Goal: Task Accomplishment & Management: Complete application form

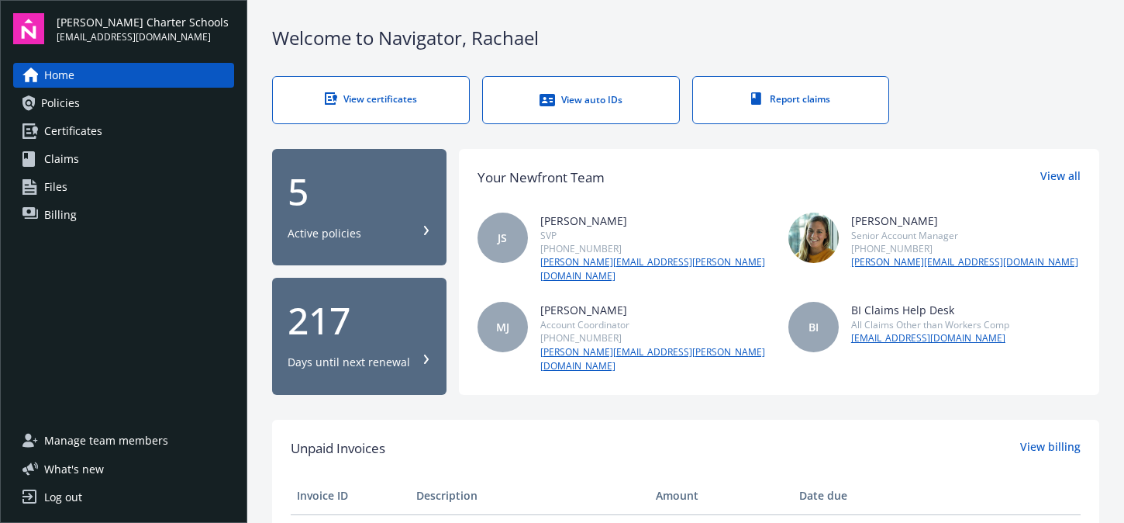
click at [76, 128] on span "Certificates" at bounding box center [73, 131] width 58 height 25
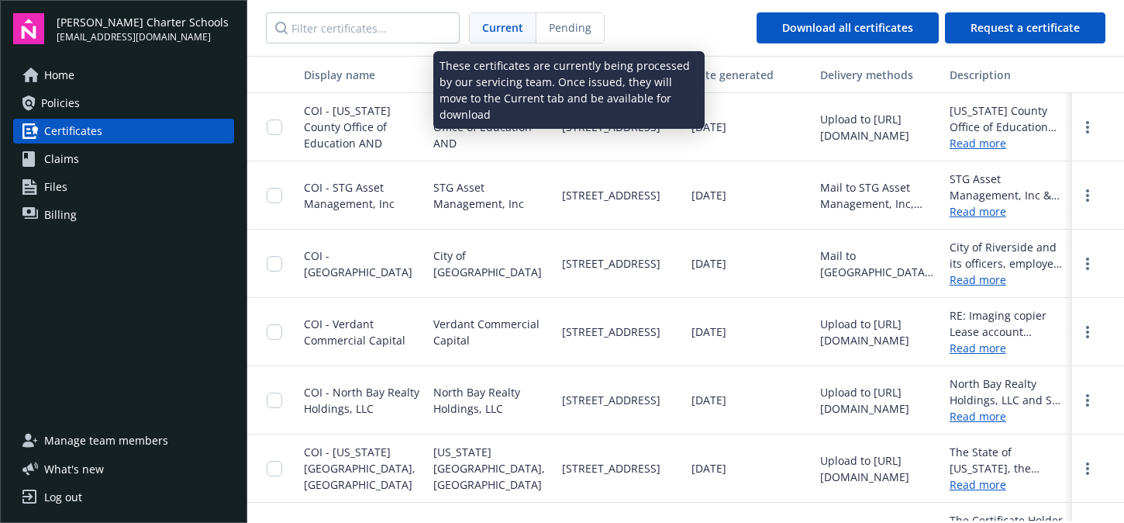
click at [567, 29] on span "Pending" at bounding box center [570, 27] width 43 height 16
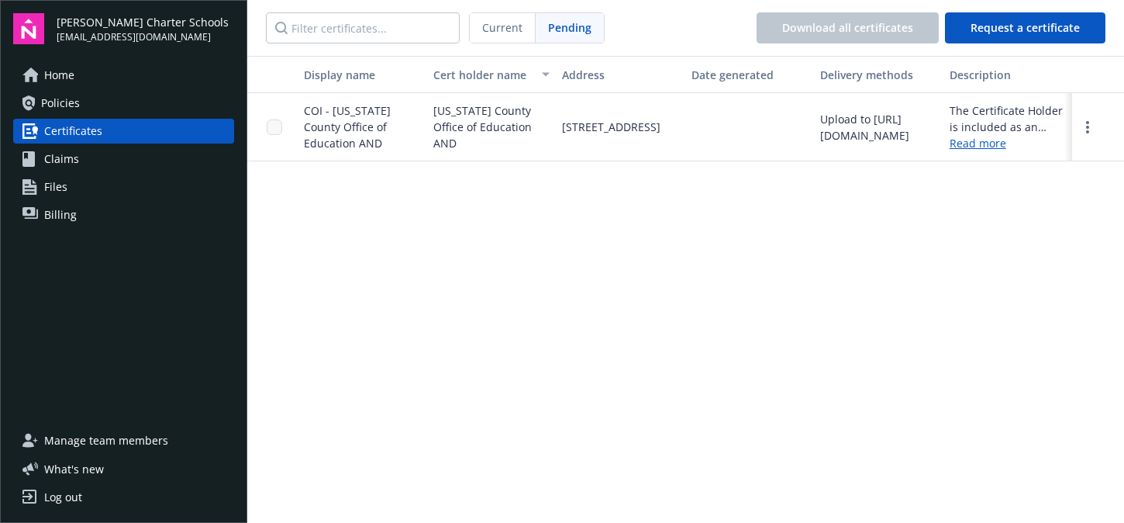
click at [509, 22] on span "Current" at bounding box center [502, 27] width 40 height 16
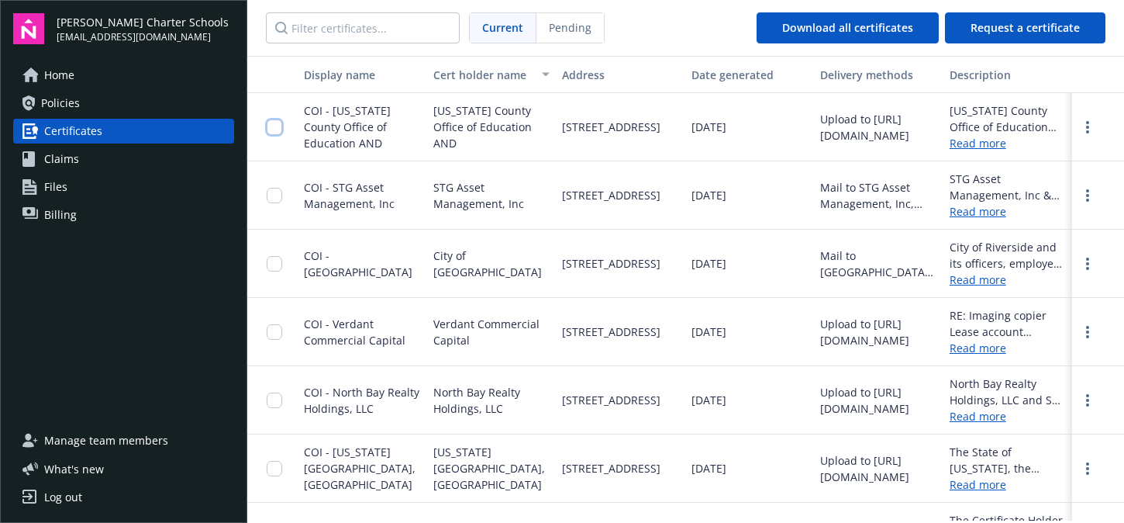
click at [268, 123] on input "checkbox" at bounding box center [275, 127] width 16 height 16
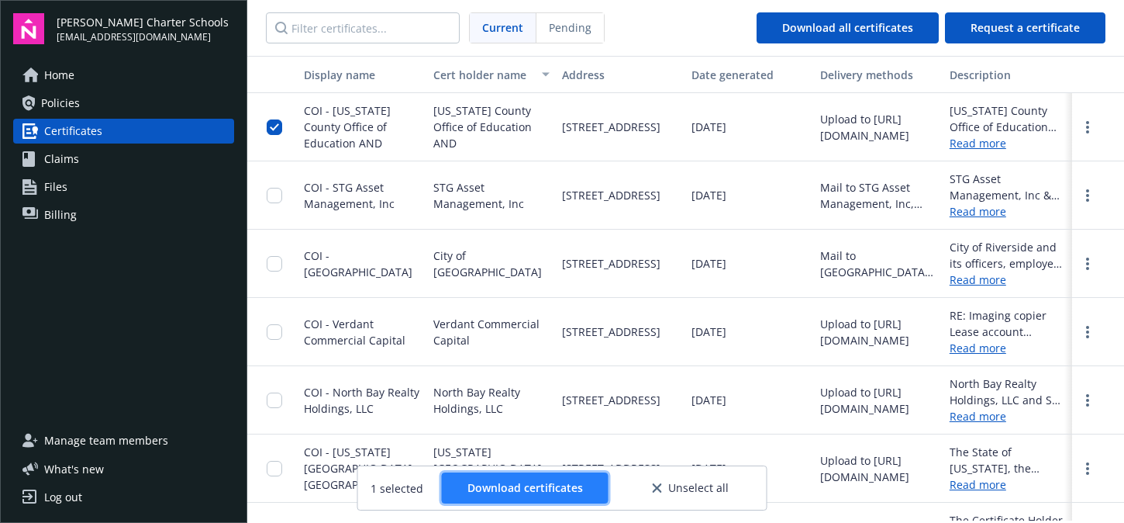
click at [502, 488] on span "Download certificates" at bounding box center [526, 487] width 116 height 15
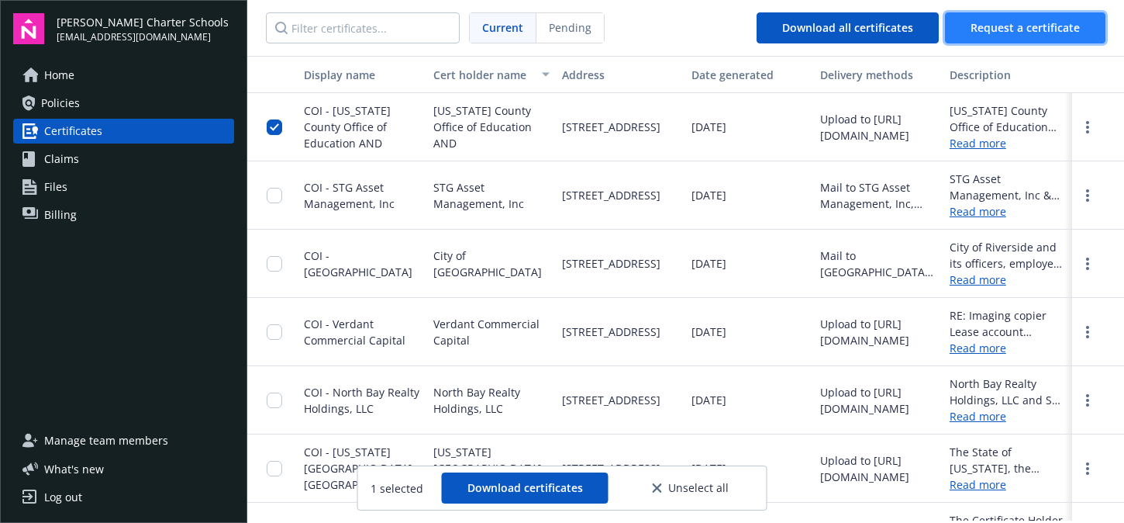
click at [1014, 21] on span "Request a certificate" at bounding box center [1025, 27] width 109 height 15
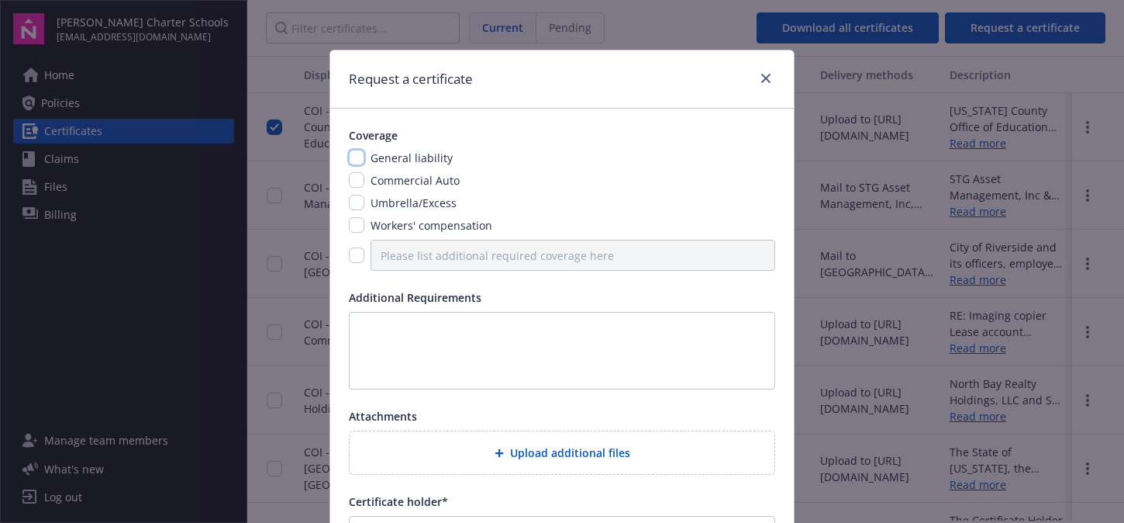
click at [352, 155] on input "checkbox" at bounding box center [357, 158] width 16 height 16
checkbox input "true"
click at [350, 178] on input "checkbox" at bounding box center [357, 180] width 16 height 16
checkbox input "true"
click at [349, 257] on input "checkbox" at bounding box center [357, 255] width 16 height 16
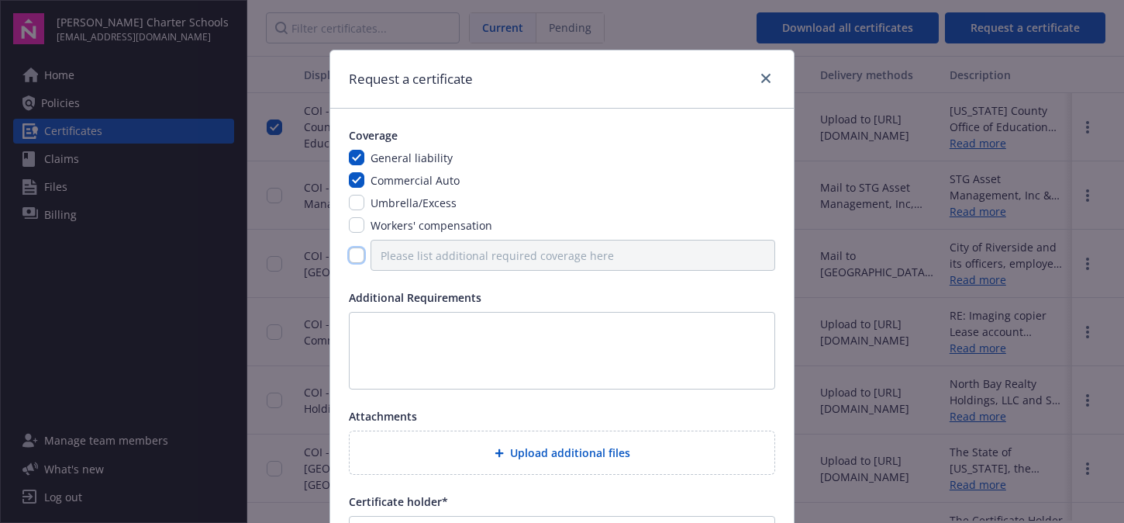
checkbox input "true"
click at [416, 258] on input "Please list additional required coverage here" at bounding box center [573, 255] width 405 height 31
type input "Sexual Abuse Coverage is on a Claims Made Basis"
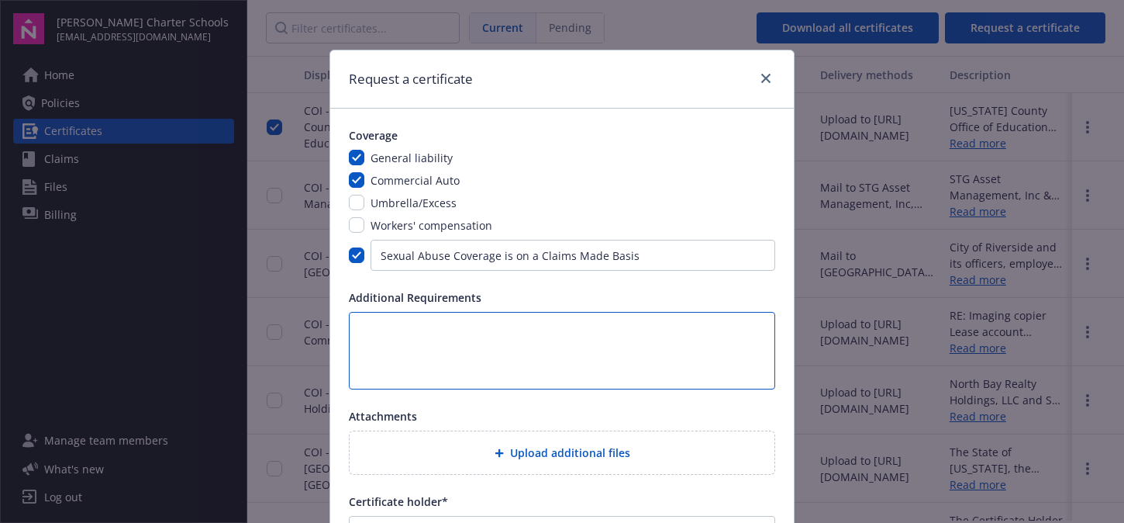
click at [388, 319] on textarea at bounding box center [562, 351] width 426 height 78
type textarea "Disclosure about Sexual Abuse Coverage"
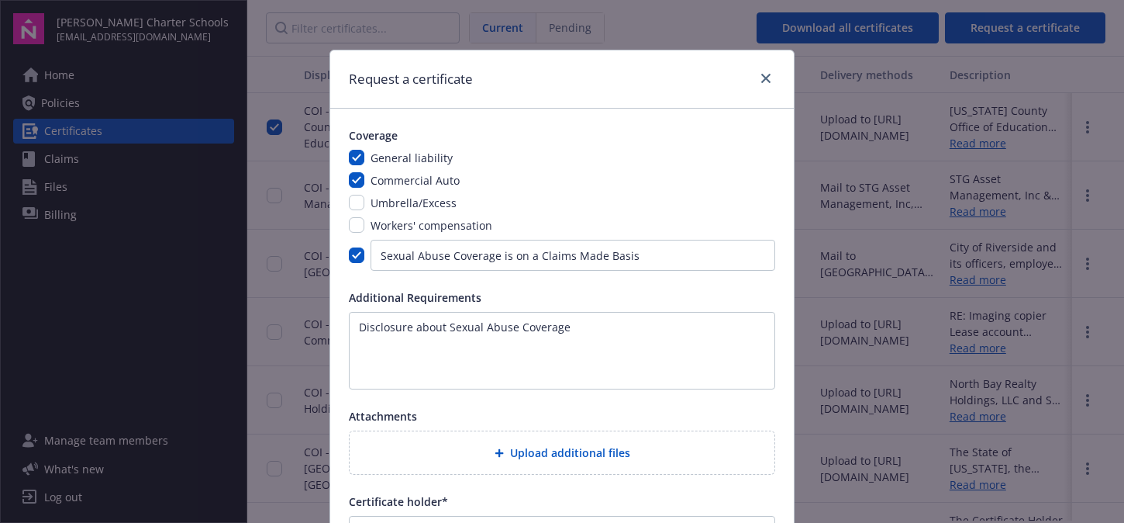
click at [503, 459] on div "Upload additional files" at bounding box center [562, 453] width 400 height 18
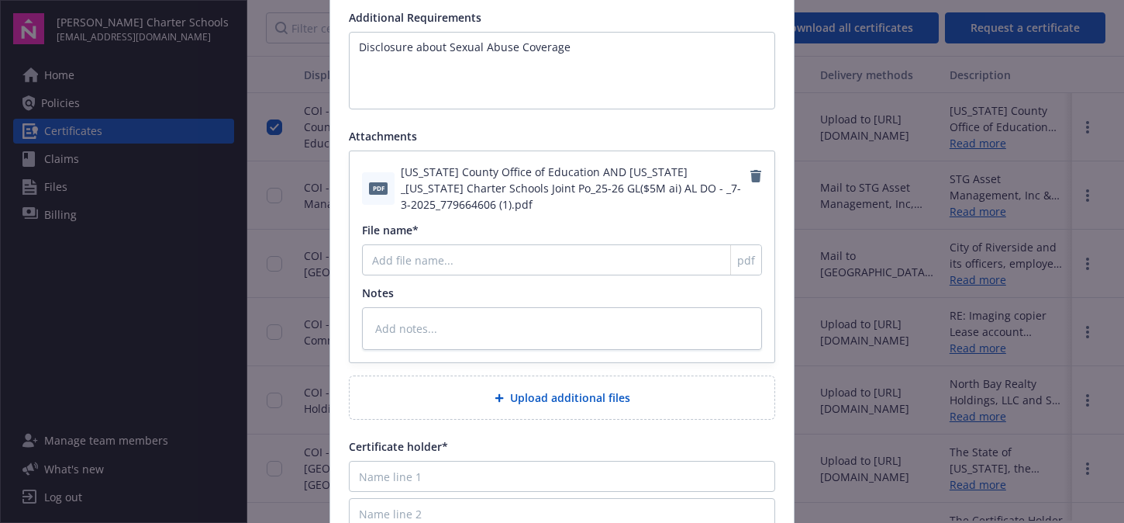
scroll to position [310, 0]
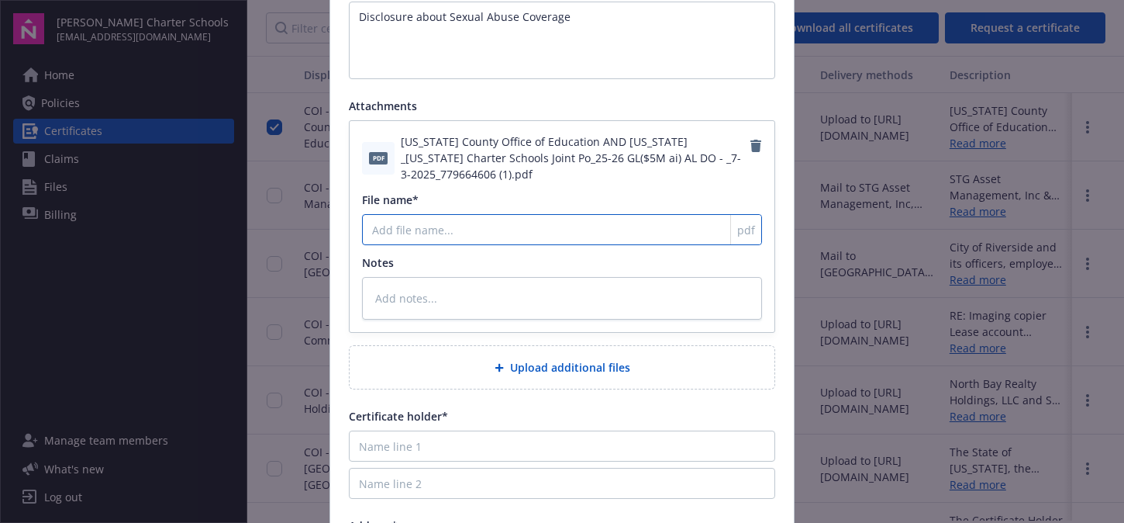
click at [402, 228] on input "File name*" at bounding box center [562, 229] width 400 height 31
type textarea "x"
type input "N"
type textarea "x"
type input "Ne"
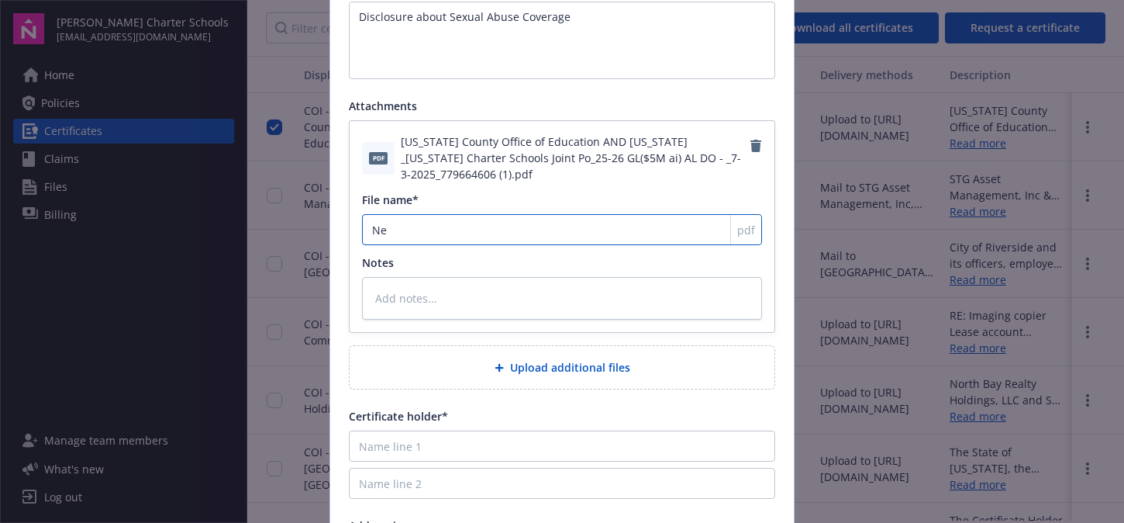
type textarea "x"
type input "Nev"
type textarea "x"
type input "[PERSON_NAME]"
type textarea "x"
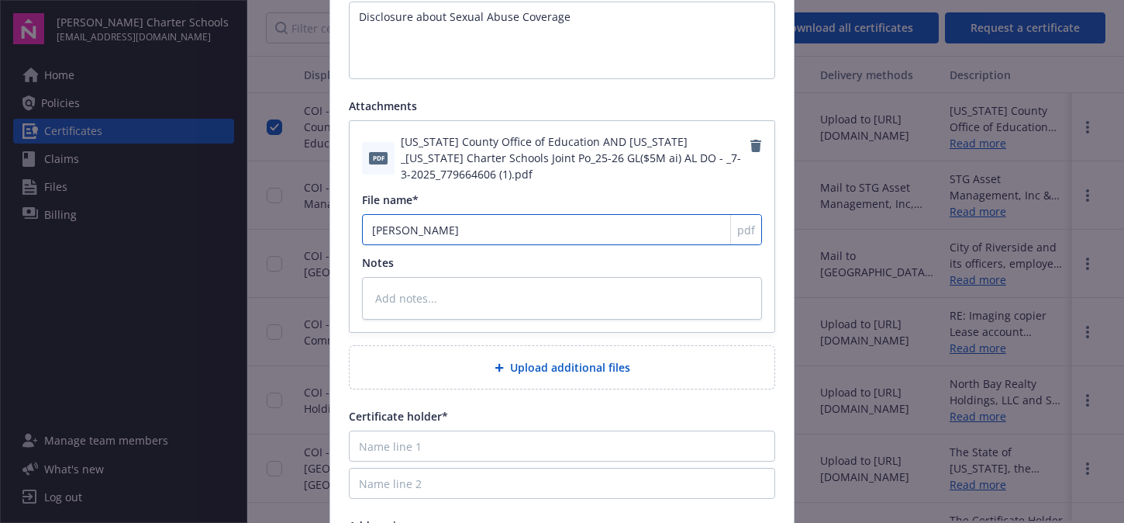
type input "Nevad"
type textarea "x"
type input "[US_STATE]"
type textarea "x"
type input "[US_STATE]"
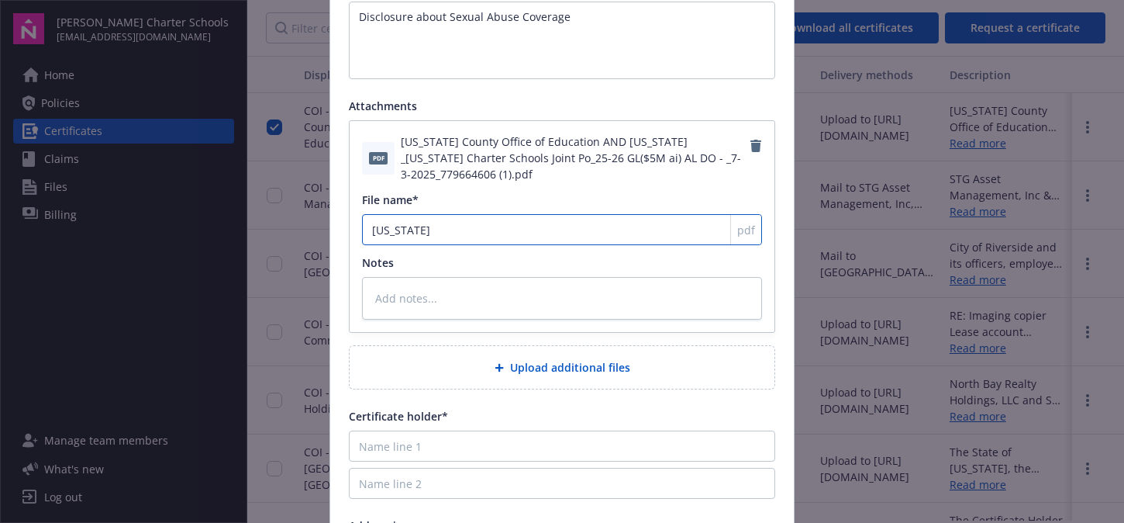
type textarea "x"
type input "[US_STATE] C"
type textarea "x"
type input "[US_STATE] Co"
type textarea "x"
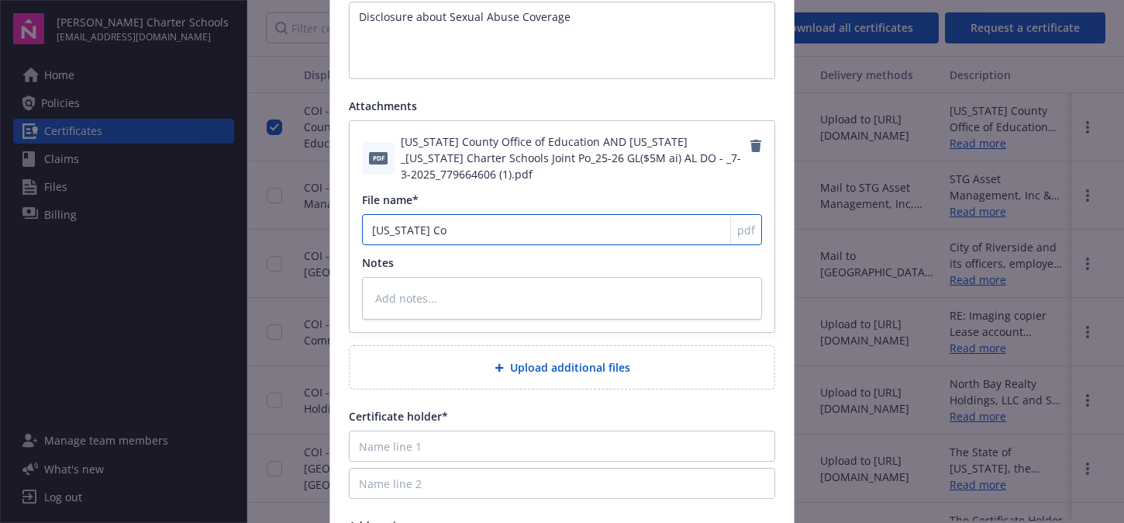
type input "[US_STATE] Cou"
type textarea "x"
type input "[US_STATE] Coun"
type textarea "x"
type input "[US_STATE] Count"
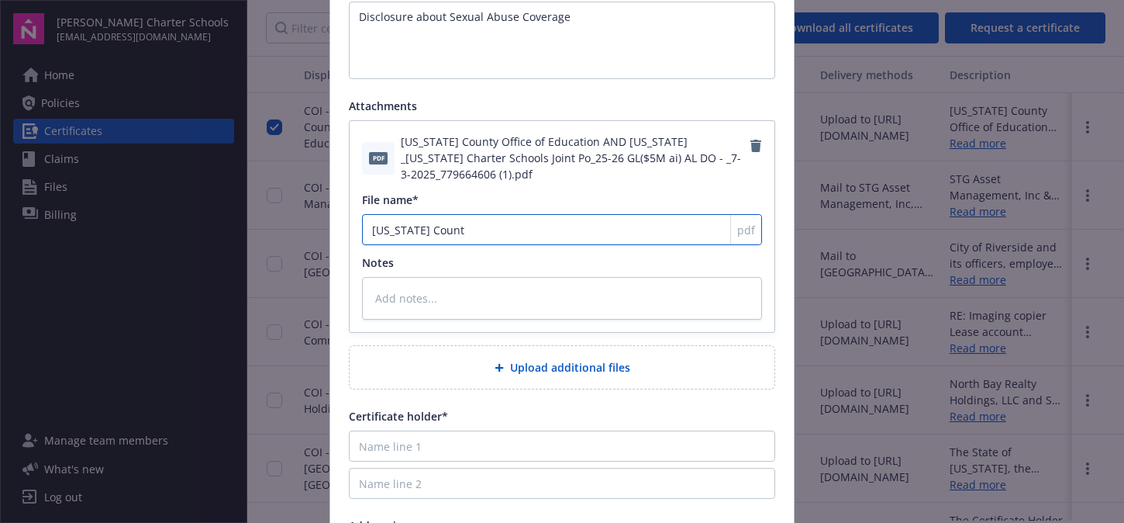
type textarea "x"
type input "[US_STATE][GEOGRAPHIC_DATA]"
type textarea "x"
type input "[US_STATE][GEOGRAPHIC_DATA]"
type textarea "x"
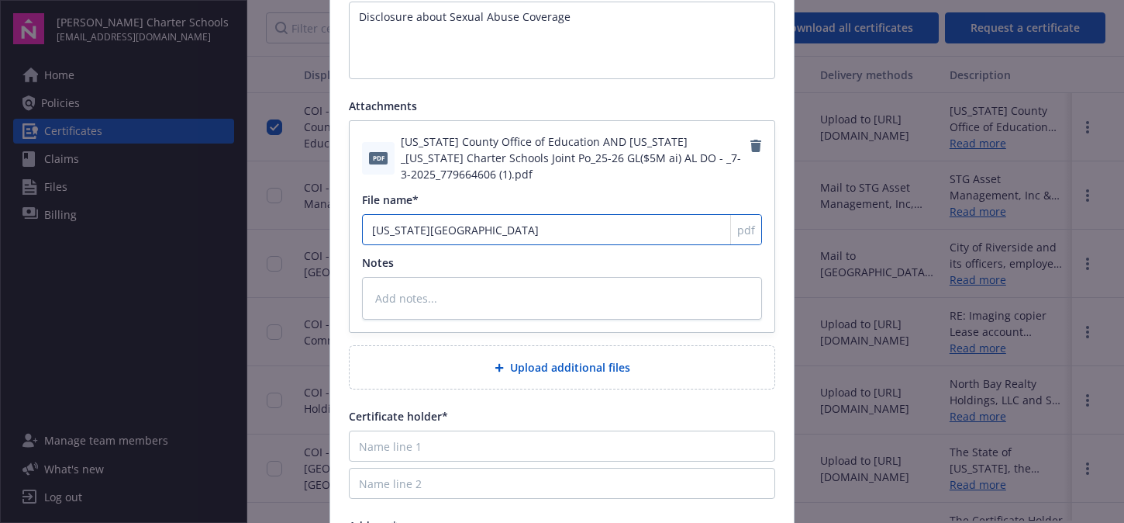
type input "[US_STATE] County O"
type textarea "x"
type input "[US_STATE] County Of"
type textarea "x"
type input "[US_STATE] County Off"
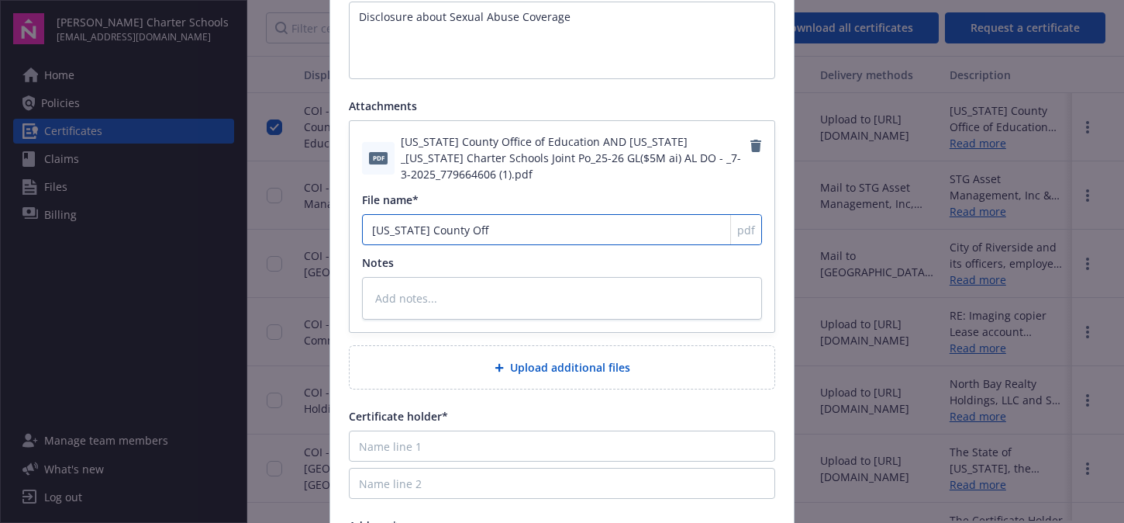
type textarea "x"
type input "[US_STATE] County Offi"
type textarea "x"
type input "[US_STATE] County Offic"
type textarea "x"
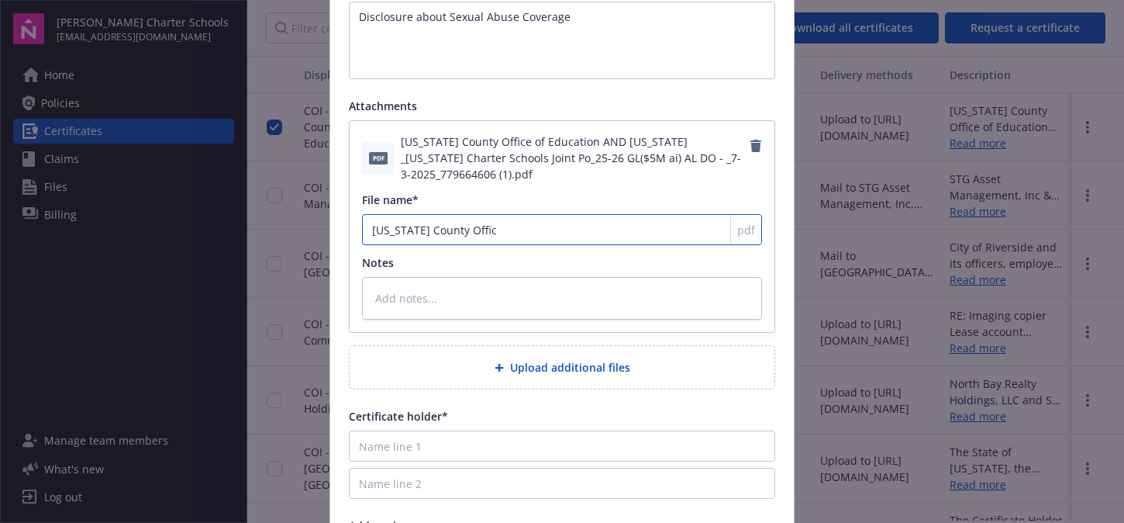
type input "[US_STATE] County Office"
type textarea "x"
type input "[US_STATE] County Office"
type textarea "x"
type input "[US_STATE] County Office o"
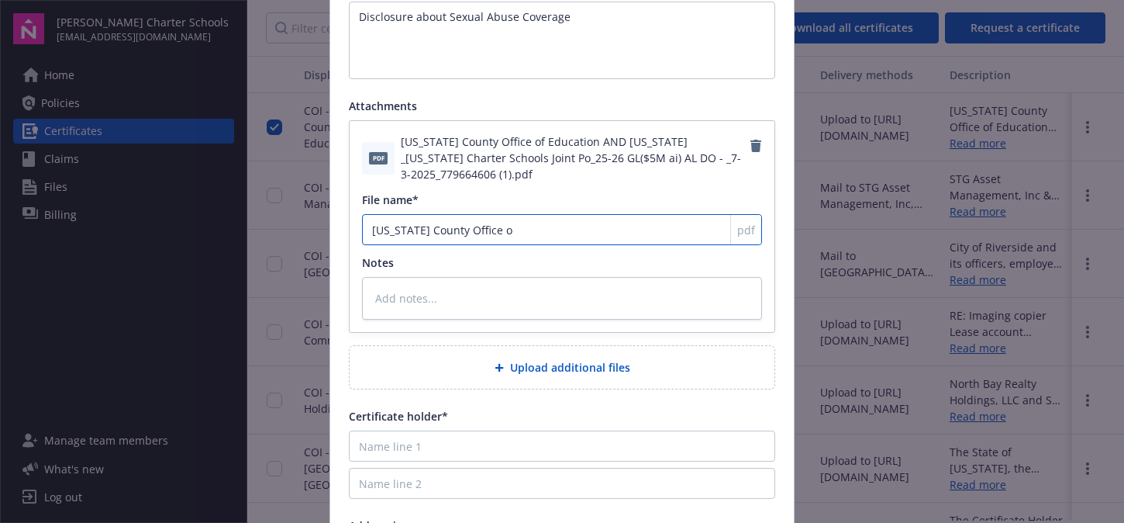
type textarea "x"
type input "[US_STATE] County Office of"
type textarea "x"
type input "[US_STATE] County Office of"
type textarea "x"
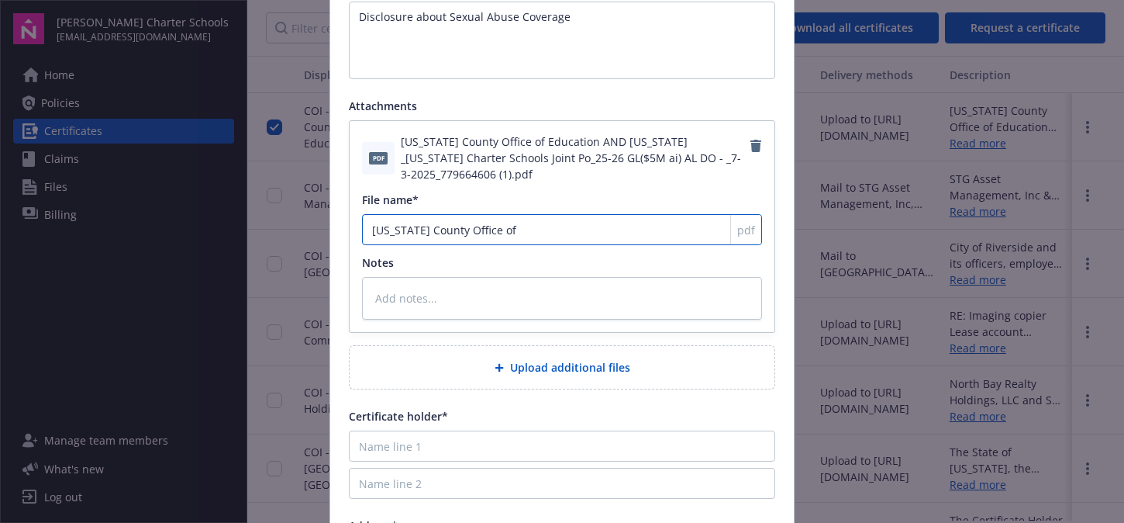
type input "[US_STATE] County Office of E"
type textarea "x"
type input "[US_STATE] County Office of Ed"
type textarea "x"
type input "[US_STATE] County Office of Edu"
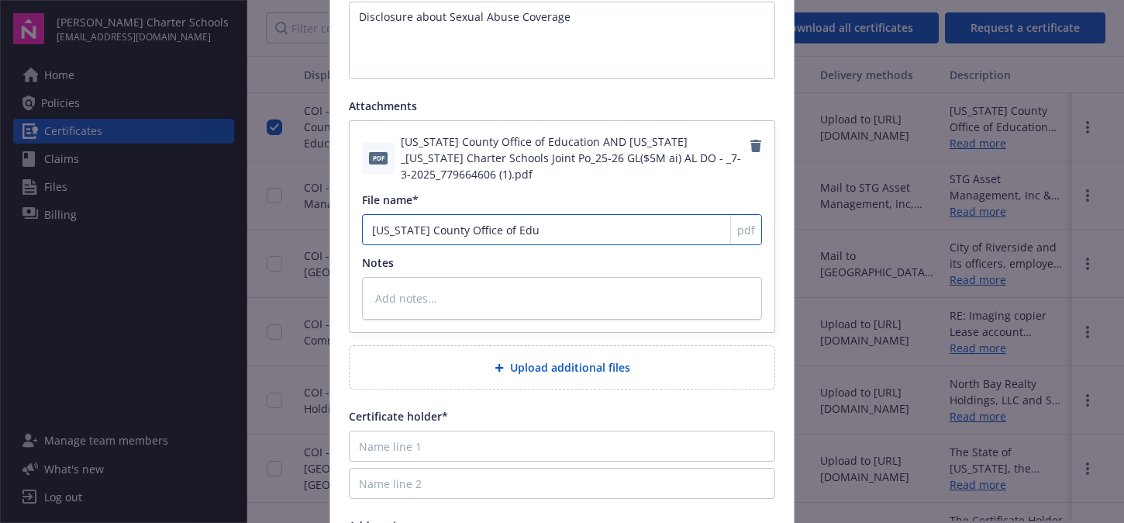
type textarea "x"
type input "[US_STATE] County Office of [GEOGRAPHIC_DATA]"
type textarea "x"
type input "[US_STATE] County Office of [GEOGRAPHIC_DATA]"
type textarea "x"
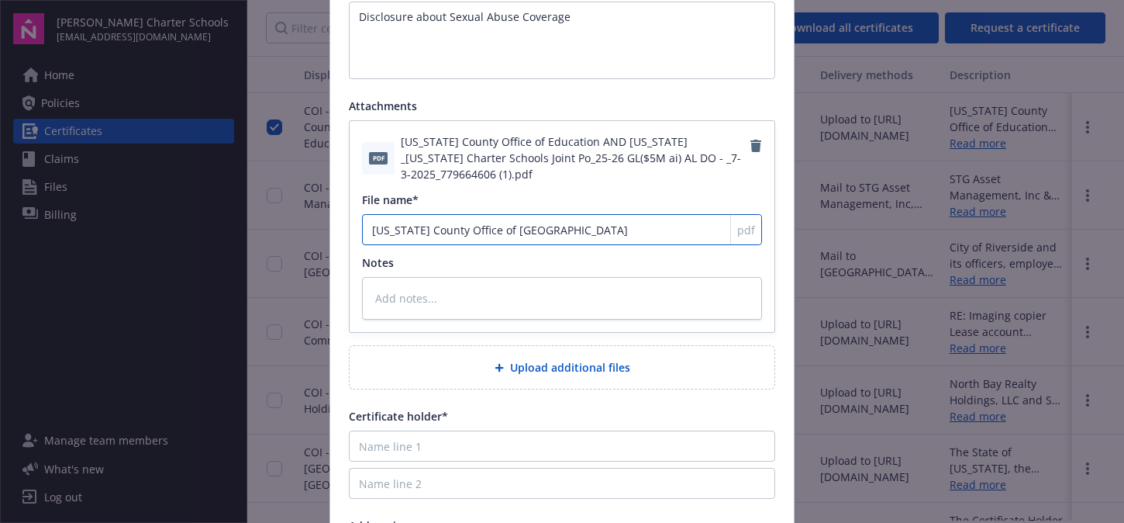
type input "[US_STATE] County Office of Educai"
type textarea "x"
type input "[US_STATE] County Office of Educait"
type textarea "x"
type input "[US_STATE] County Office of Educaito"
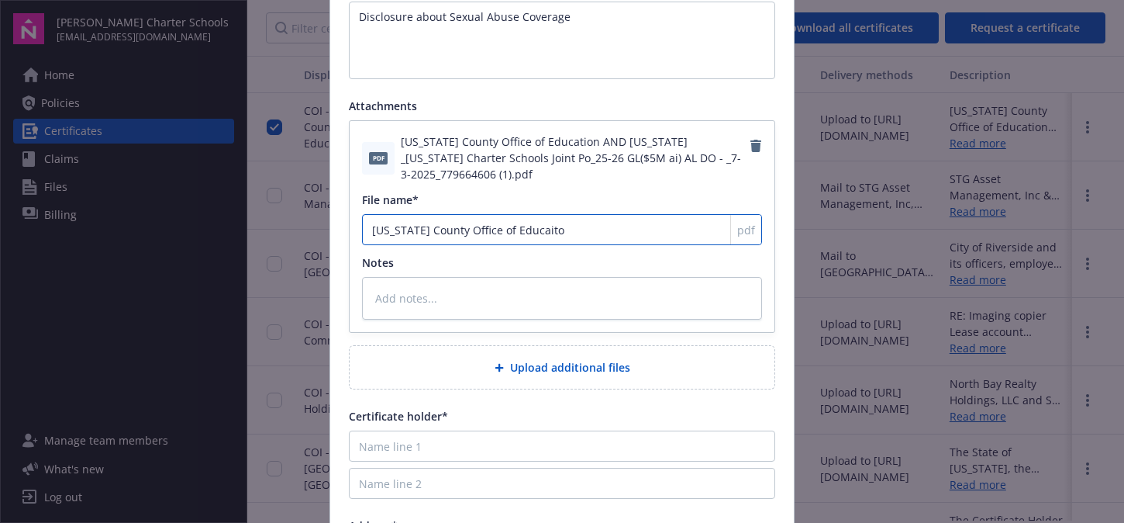
type textarea "x"
type input "[US_STATE] County Office of Educaiton"
type textarea "x"
type input "[US_STATE] County Office of Educaiton"
type textarea "x"
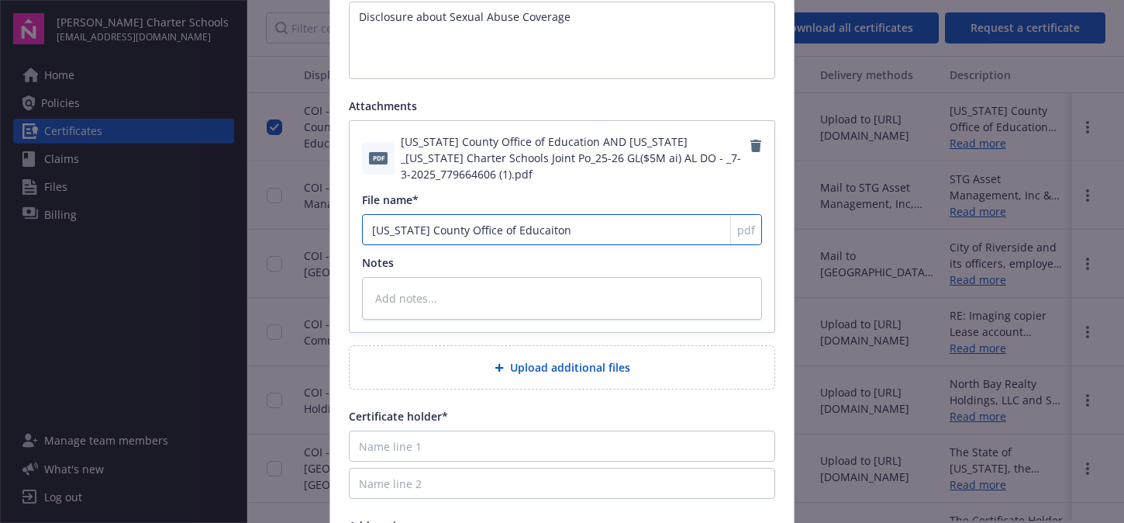
type input "[US_STATE] County Office of Educaiton"
type textarea "x"
type input "[US_STATE] County Office of Educaito"
type textarea "x"
type input "[US_STATE] County Office of Educait"
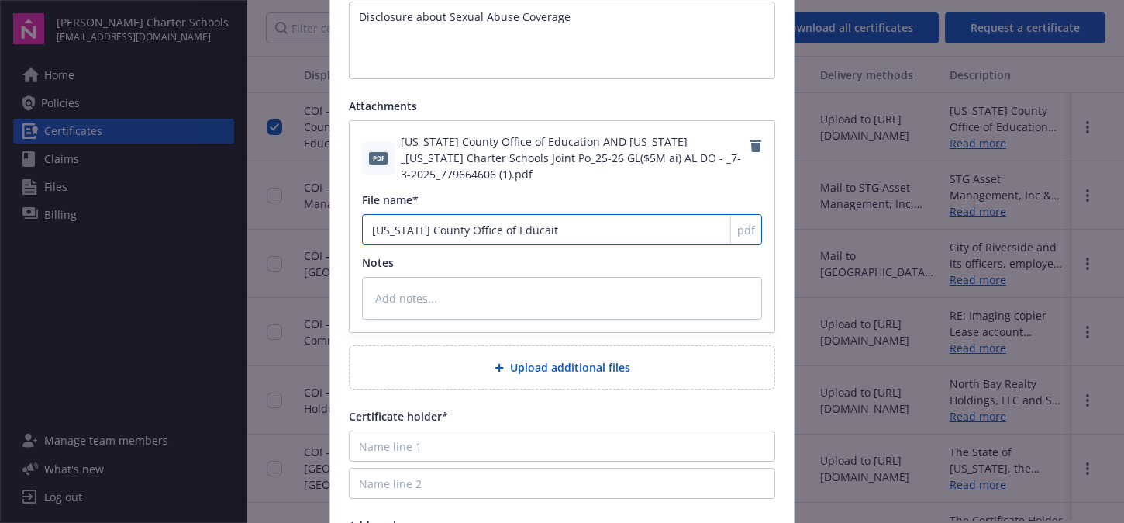
type textarea "x"
type input "[US_STATE] County Office of Educai"
type textarea "x"
type input "[US_STATE] County Office of [GEOGRAPHIC_DATA]"
type textarea "x"
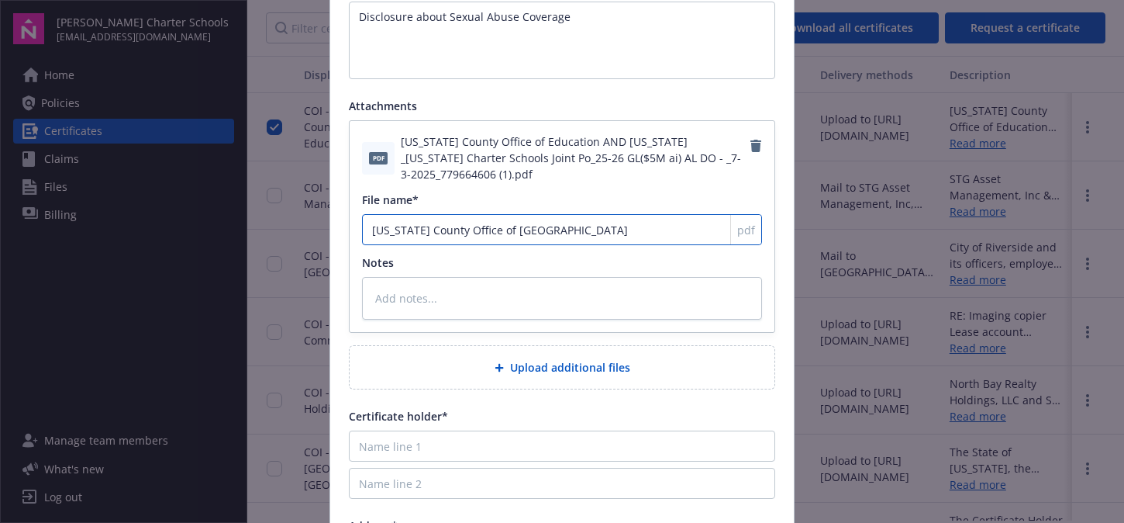
type input "[US_STATE] County Office of Educat"
type textarea "x"
type input "[US_STATE] County Office of Educati"
type textarea "x"
type input "[US_STATE] County Office of Educatio"
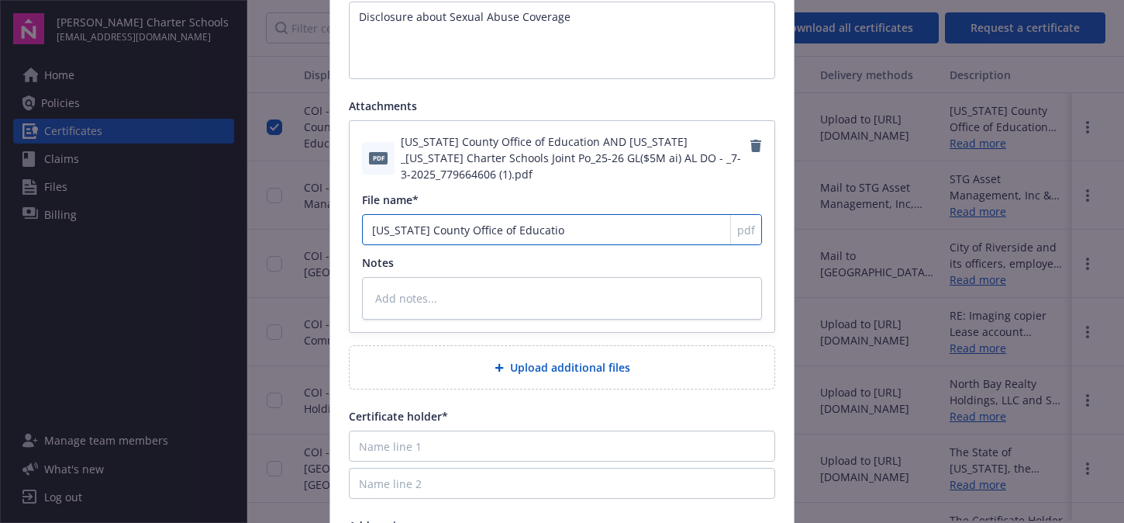
type textarea "x"
type input "[US_STATE] County Office of Education"
type textarea "x"
type input "[US_STATE] County Office of Education"
type textarea "x"
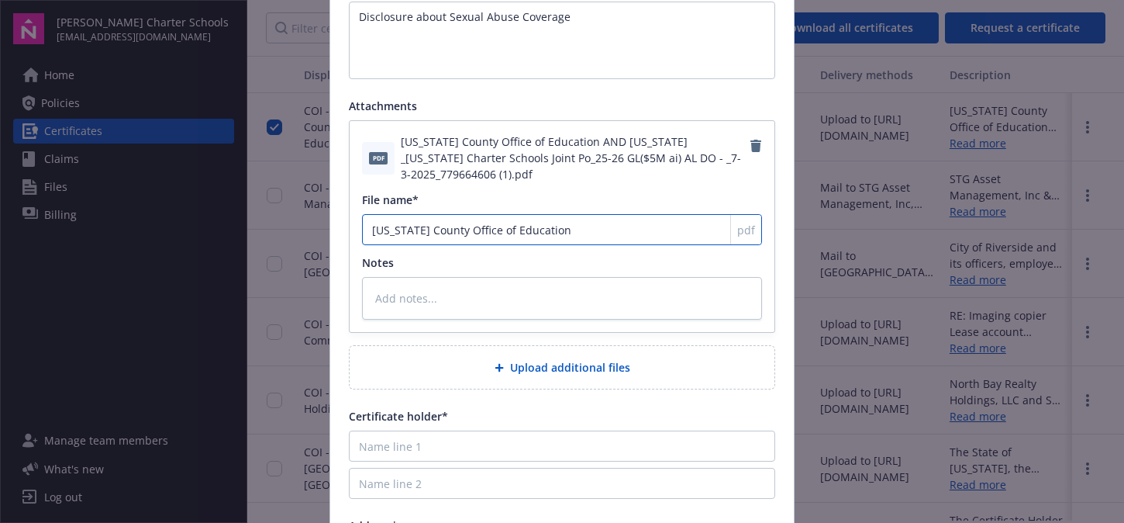
type input "[US_STATE] County Office of Education A"
type textarea "x"
type input "[US_STATE] County Office of Education AN"
type textarea "x"
type input "[US_STATE] County Office of Education AND"
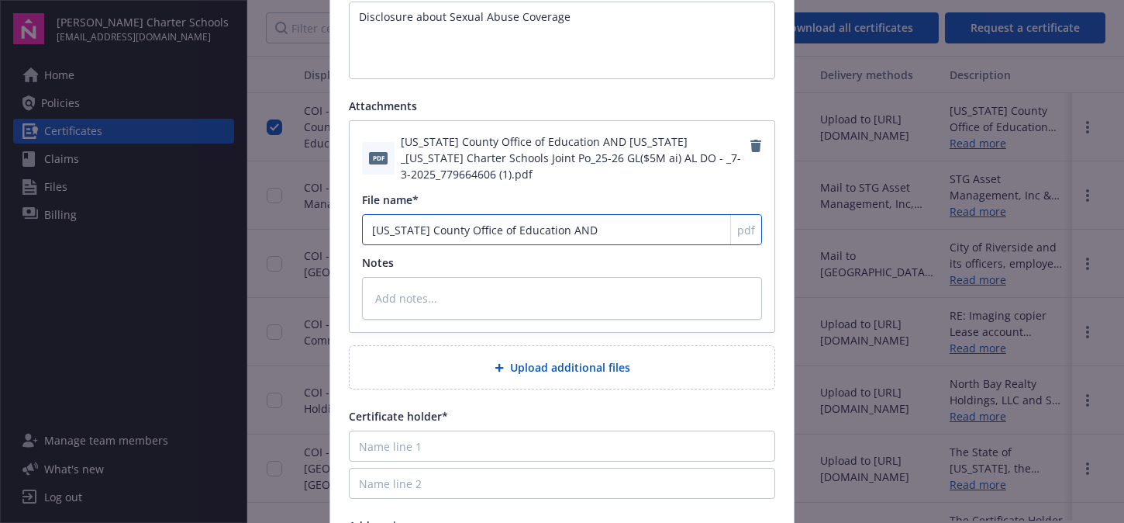
type textarea "x"
type input "[US_STATE] County Office of Education AND"
type textarea "x"
type input "[US_STATE] County Office of Education AND N"
type textarea "x"
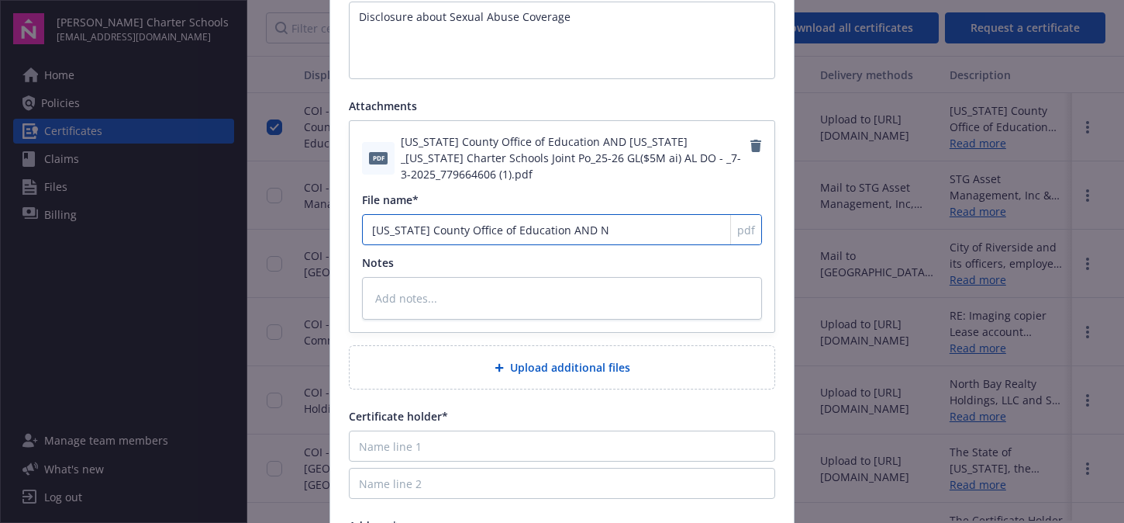
type input "[US_STATE] County Office of Education AND Ne"
type textarea "x"
type input "[US_STATE] County Office of Education AND Nev"
type textarea "x"
type input "[US_STATE] County Office of Education AND [PERSON_NAME]"
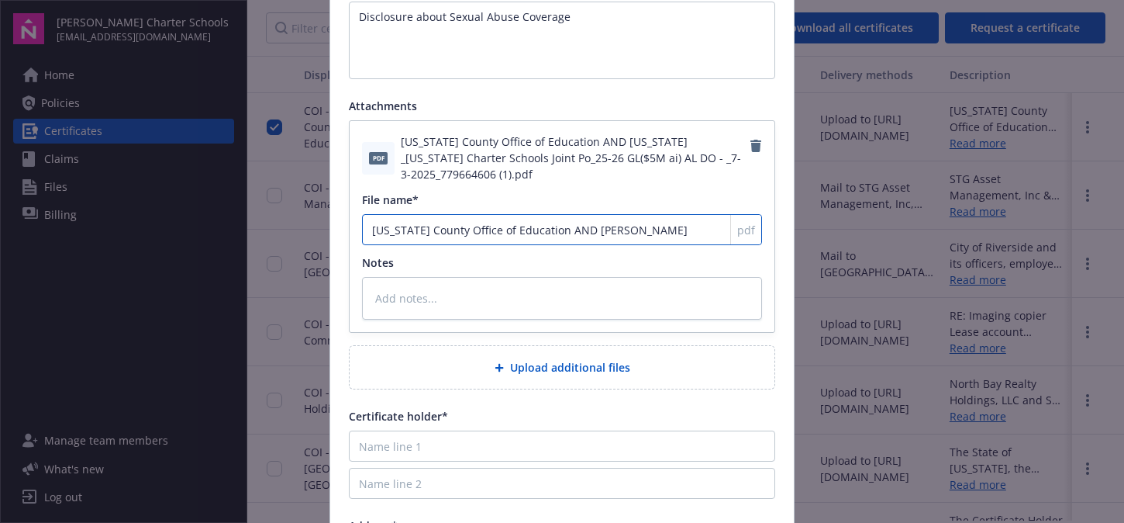
type textarea "x"
type input "[US_STATE] County Office of Education AND Nevad"
type textarea "x"
type input "[US_STATE] County Office of Education AND [US_STATE]"
type textarea "x"
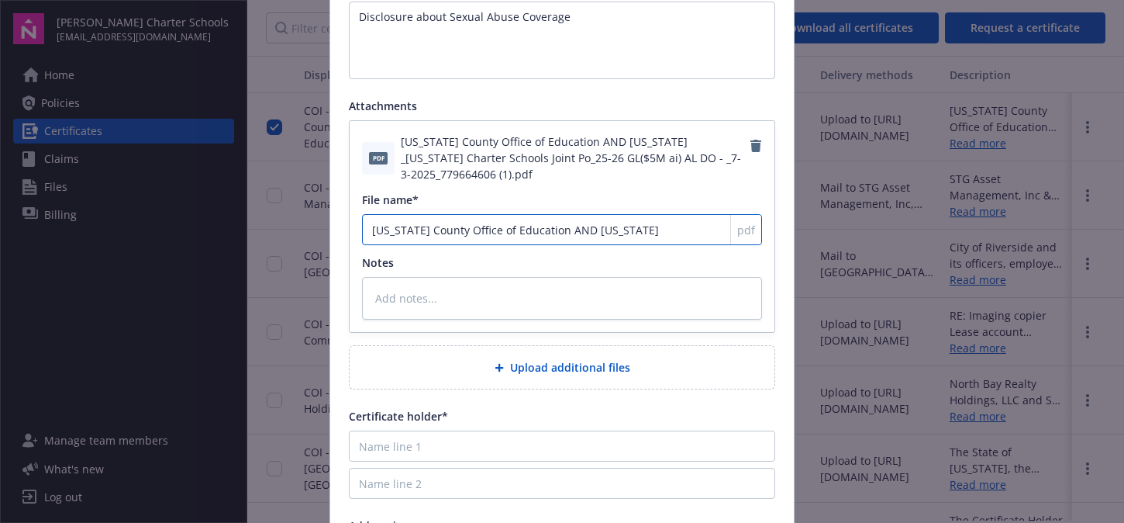
type input "[US_STATE] County Office of Education AND [US_STATE]"
type textarea "x"
type input "[US_STATE] County Office of Education AND [US_STATE] C"
type textarea "x"
type input "[US_STATE] County Office of Education AND [US_STATE] Co"
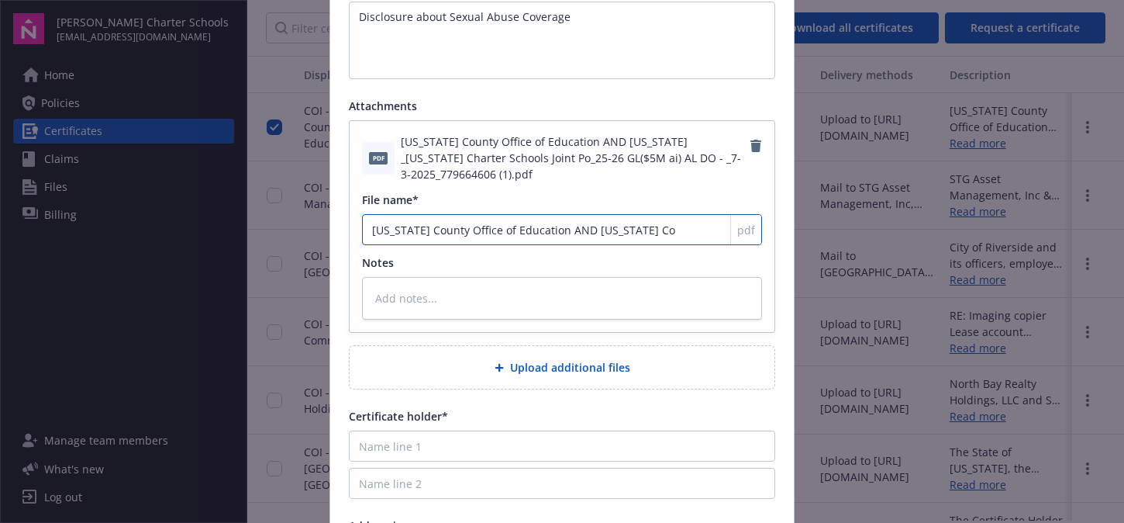
type textarea "x"
type input "[US_STATE] County Office of Education AND [US_STATE] Cou"
type textarea "x"
type input "[US_STATE] County Office of Education AND [US_STATE] Coun"
type textarea "x"
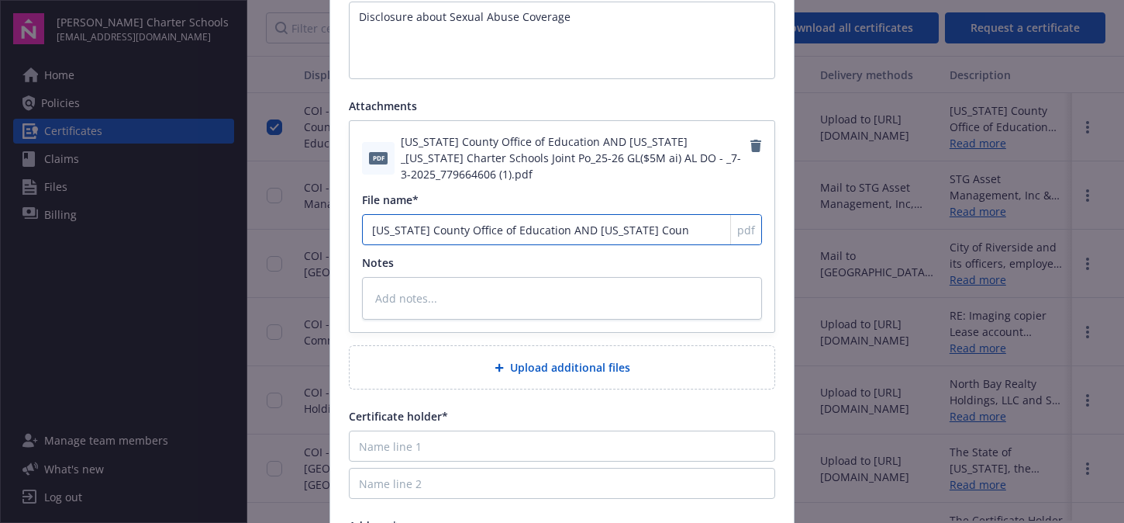
type input "[US_STATE] County Office of Education AND [US_STATE] Count"
type textarea "x"
type input "[US_STATE] County Office of Education AND [US_STATE][GEOGRAPHIC_DATA]"
type textarea "x"
type input "[US_STATE] County Office of Education AND [US_STATE][GEOGRAPHIC_DATA]"
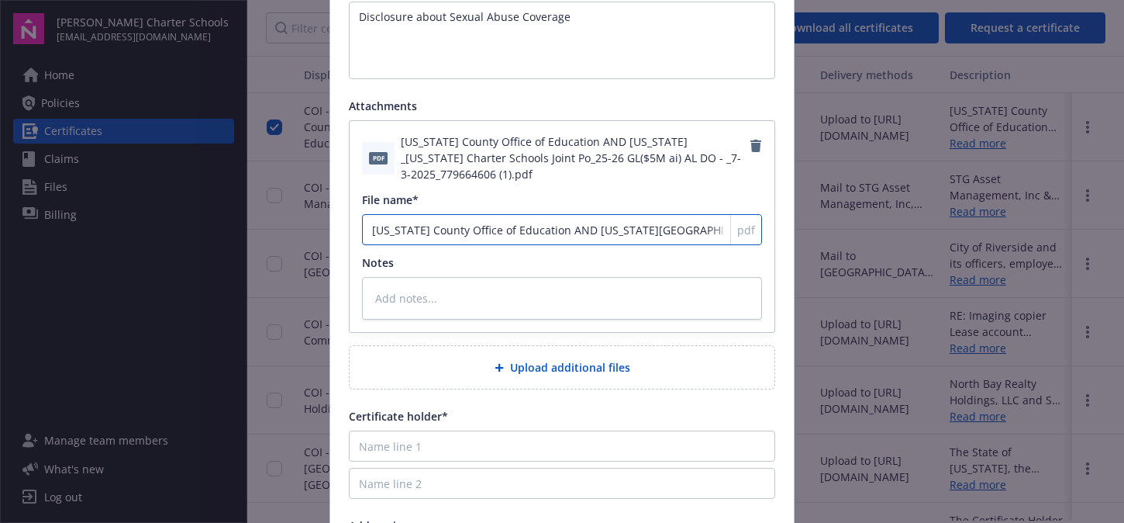
type textarea "x"
type input "[US_STATE] County Office of Education AND [US_STATE][GEOGRAPHIC_DATA] S"
type textarea "x"
type input "[US_STATE] County Office of Education AND [US_STATE][GEOGRAPHIC_DATA] Su"
type textarea "x"
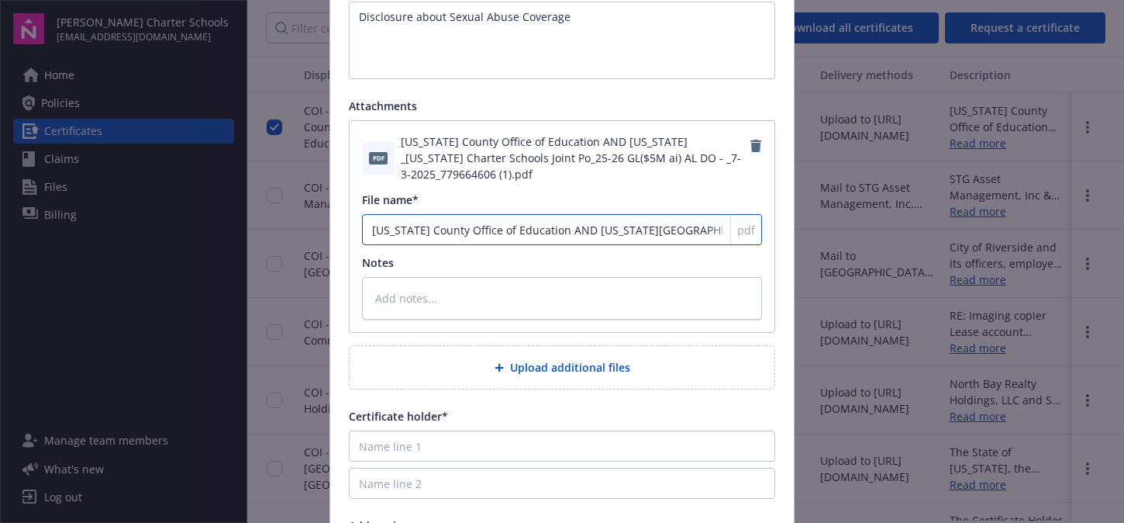
type input "[US_STATE] County Office of Education AND [US_STATE][GEOGRAPHIC_DATA] Sup"
type textarea "x"
type input "[US_STATE] County Office of Education AND [US_STATE][GEOGRAPHIC_DATA] Supe"
type textarea "x"
type input "[US_STATE] County Office of Education AND [US_STATE] County Super"
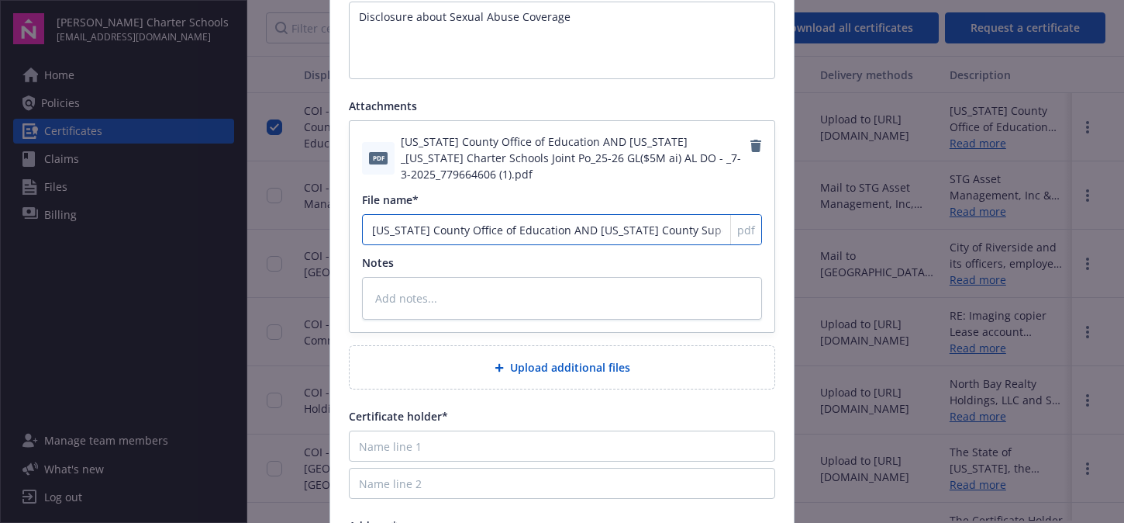
type textarea "x"
type input "[US_STATE] County Office of Education AND [US_STATE] County Superi"
type textarea "x"
type input "[US_STATE] County Office of Education AND [US_STATE] County Superin"
type textarea "x"
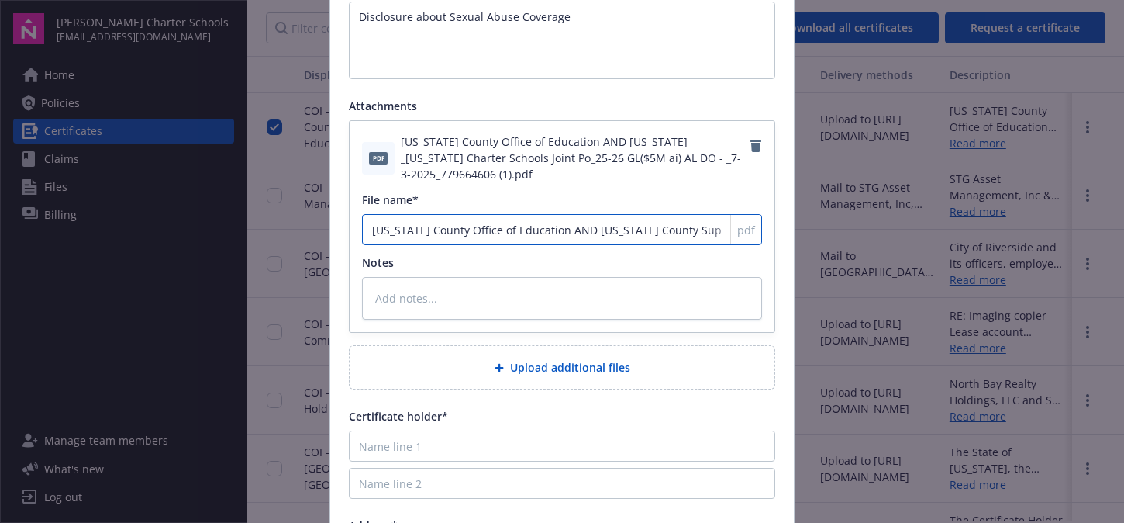
type input "[US_STATE] County Office of Education AND [US_STATE] County Superint"
type textarea "x"
type input "[US_STATE] County Office of Education AND [US_STATE] County Superinte"
type textarea "x"
type input "[US_STATE] County Office of Education AND [US_STATE] County Superinten"
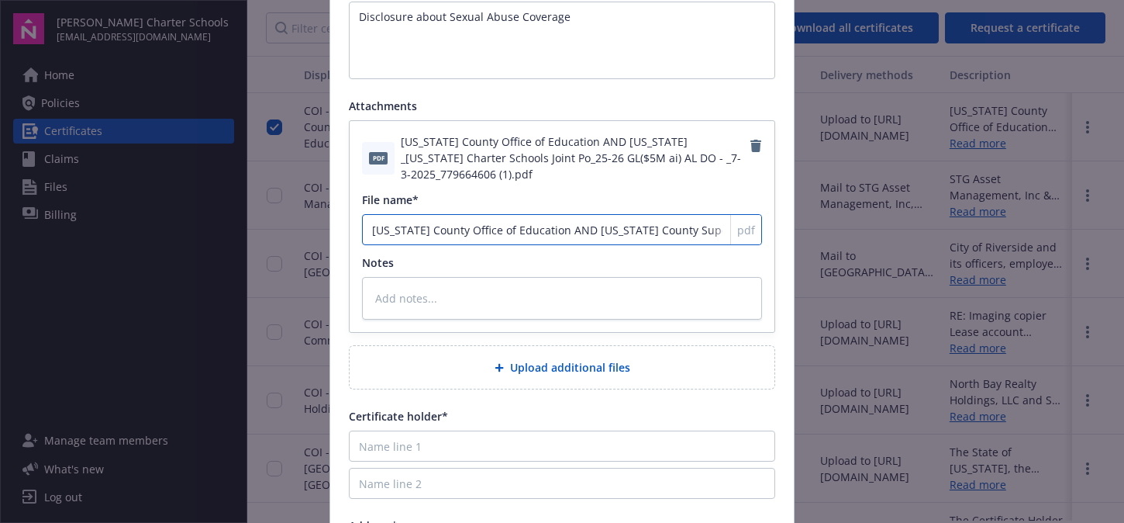
type textarea "x"
type input "[US_STATE] County Office of Education AND [US_STATE] County Superintend"
type textarea "x"
type input "[US_STATE] County Office of Education AND [US_STATE] County Superintende"
type textarea "x"
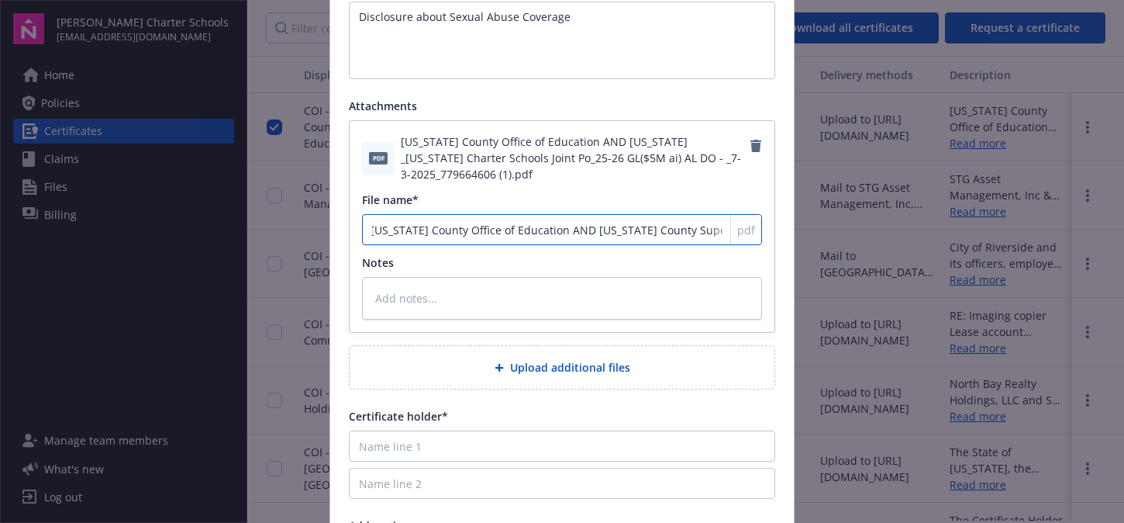
type input "[US_STATE] County Office of Education AND [US_STATE] County Superintenden"
type textarea "x"
type input "[US_STATE] County Office of Education AND [US_STATE] County Superintendent"
type textarea "x"
type input "[US_STATE] County Office of Education AND [US_STATE] County Superintendent"
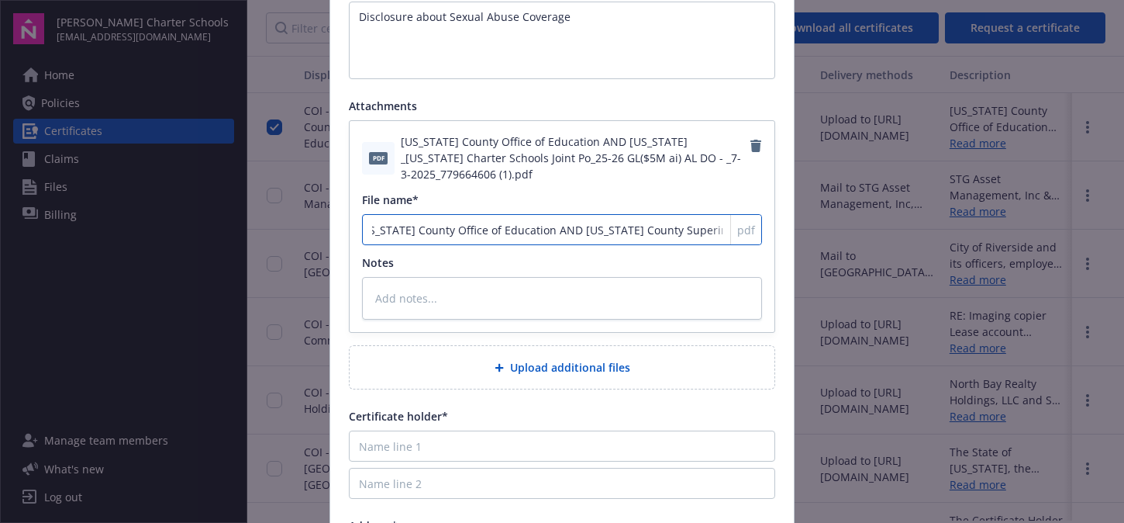
type textarea "x"
type input "[US_STATE] County Office of Education AND [US_STATE] County Superintendent f"
type textarea "x"
type input "[US_STATE] County Office of Education AND [US_STATE] County Superintendent fo"
type textarea "x"
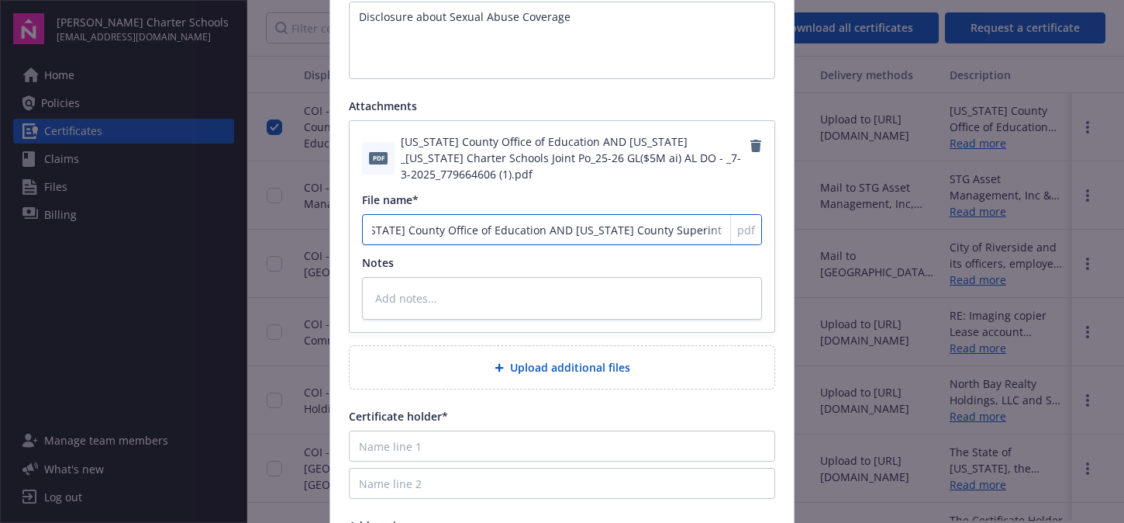
type input "[US_STATE] County Office of Education AND [US_STATE] County Superintendent f"
type textarea "x"
type input "[US_STATE] County Office of Education AND [US_STATE] County Superintendent"
type textarea "x"
type input "[US_STATE] County Office of Education AND [US_STATE] County Superintendent o"
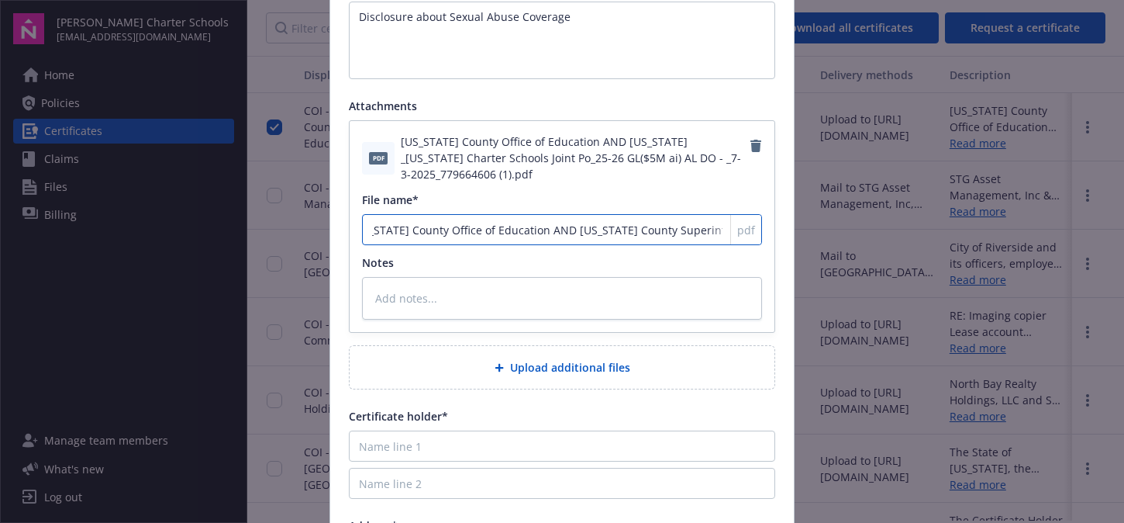
type textarea "x"
type input "[US_STATE] County Office of Education AND [US_STATE] County Superintendent of"
type textarea "x"
type input "[US_STATE] County Office of Education AND [US_STATE] County Superintendent of"
type textarea "x"
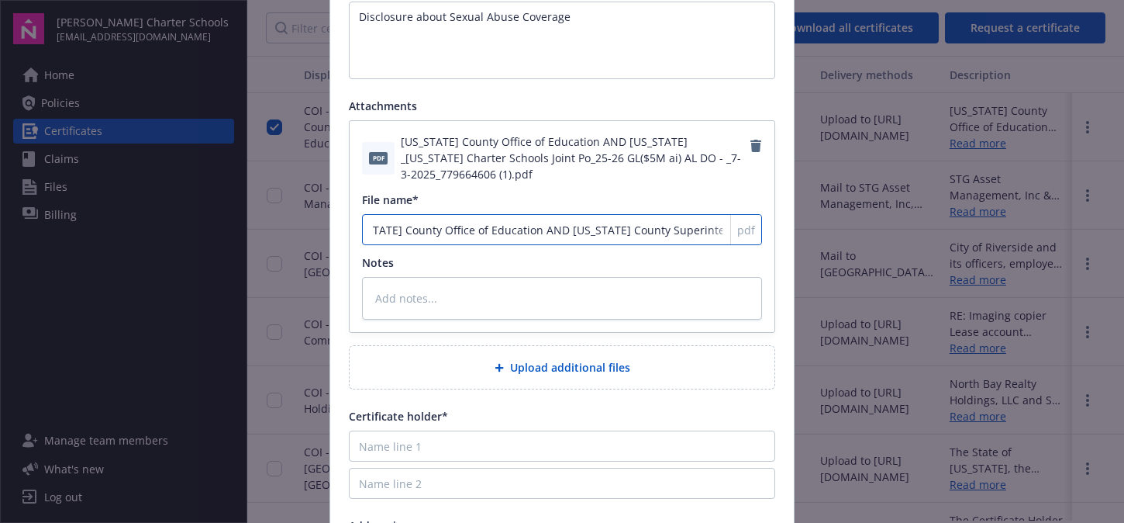
type input "[US_STATE] County Office of Education AND [US_STATE] County Superintendent of S"
type textarea "x"
type input "[US_STATE] County Office of Education AND [US_STATE] County Superintendent of Sc"
type textarea "x"
type input "[US_STATE] County Office of Education AND [US_STATE] County Superintendent of S…"
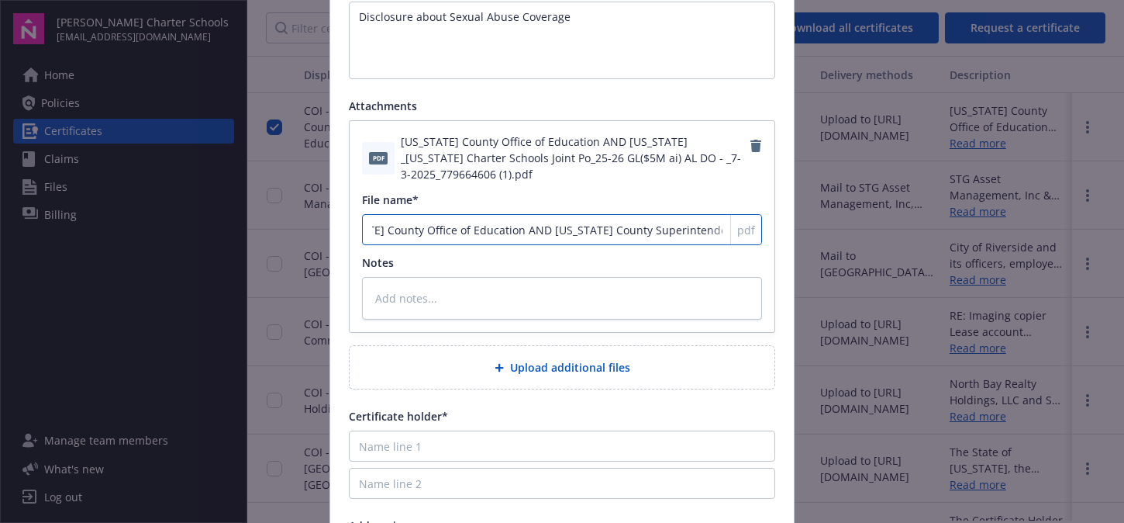
type textarea "x"
type input "[US_STATE] County Office of Education AND [US_STATE] County Superintendent of S…"
type textarea "x"
type input "[US_STATE] County Office of Education AND [US_STATE] County Superintendent of S…"
type textarea "x"
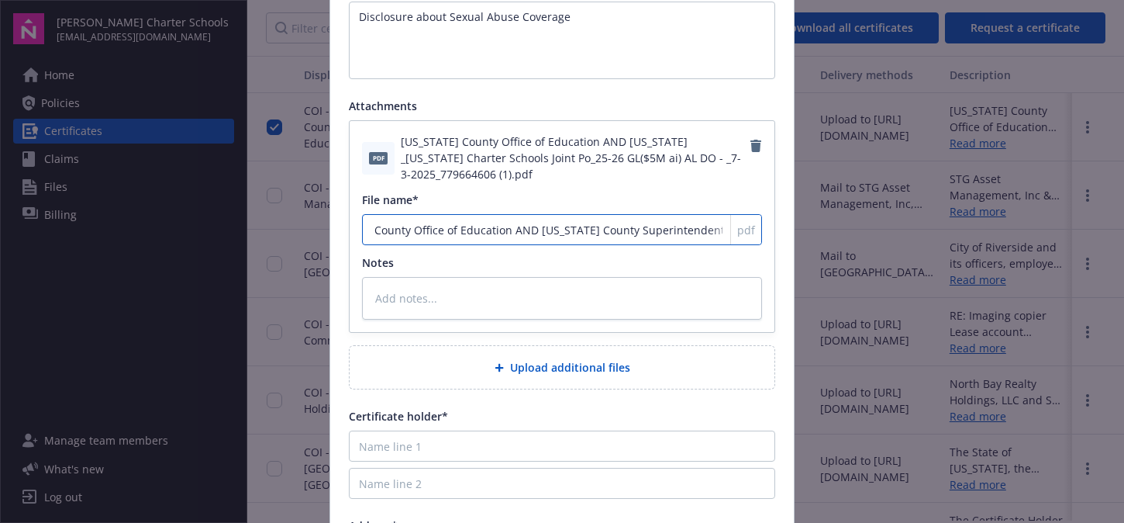
type input "[US_STATE] County Office of Education AND [US_STATE] County Superintendent of S…"
type textarea "x"
type input "[US_STATE] County Office of Education AND [US_STATE] County Superintendent of S…"
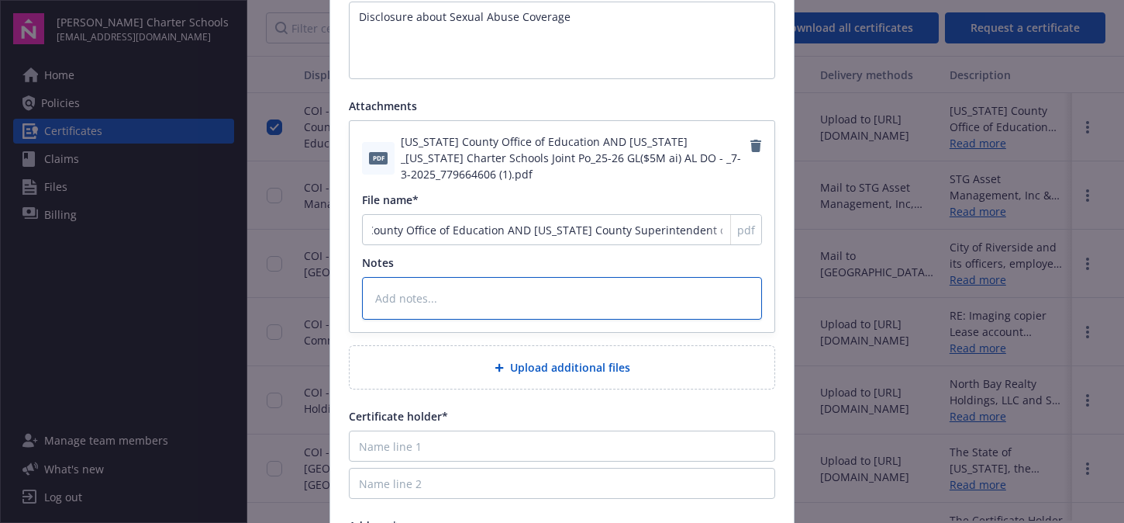
scroll to position [0, 0]
type textarea "x"
type textarea "P"
type textarea "x"
type textarea "Pl"
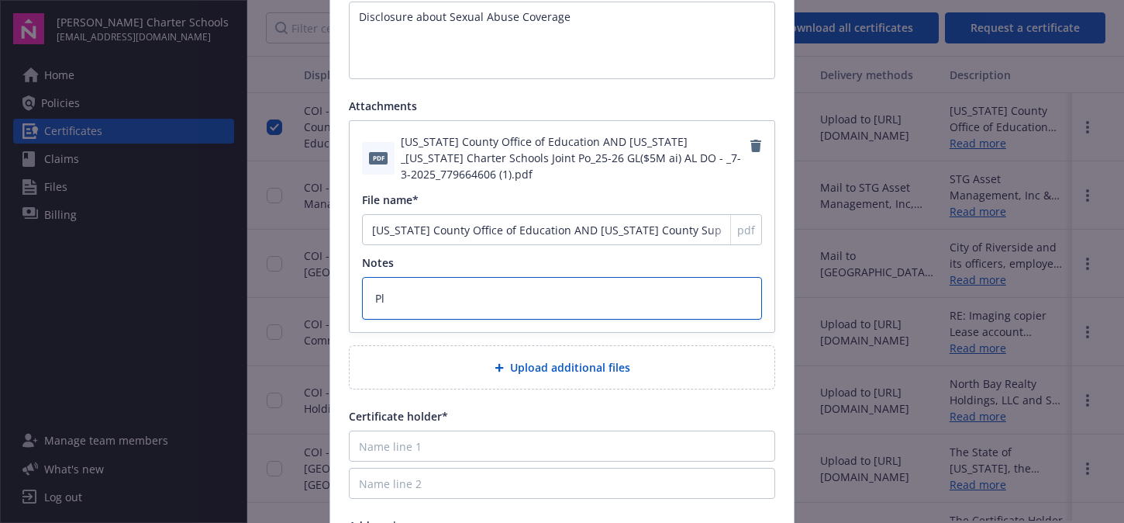
type textarea "x"
type textarea "Ple"
type textarea "x"
type textarea "Plea"
type textarea "x"
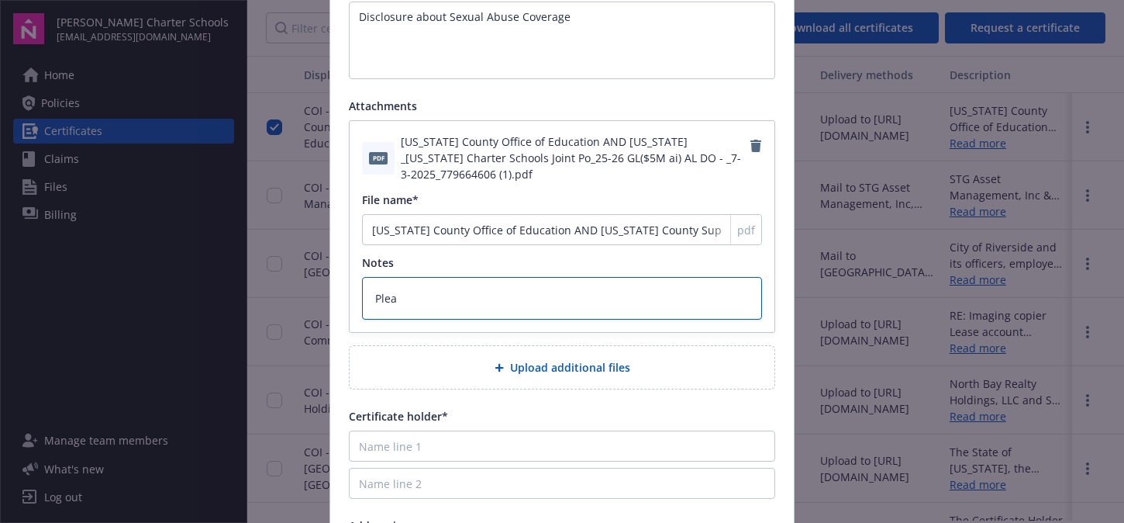
type textarea "Pleas"
type textarea "x"
type textarea "Please"
type textarea "x"
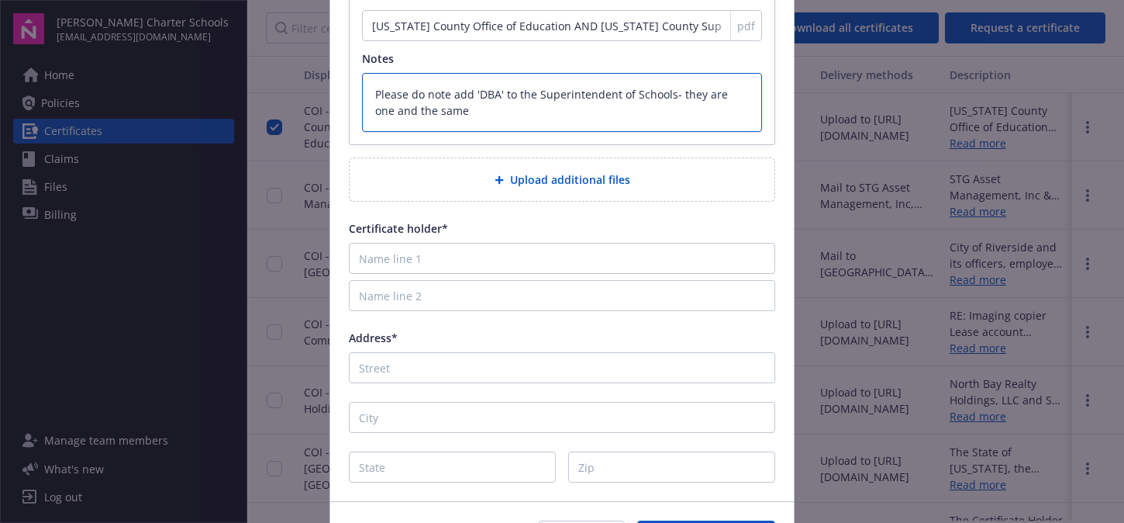
scroll to position [543, 0]
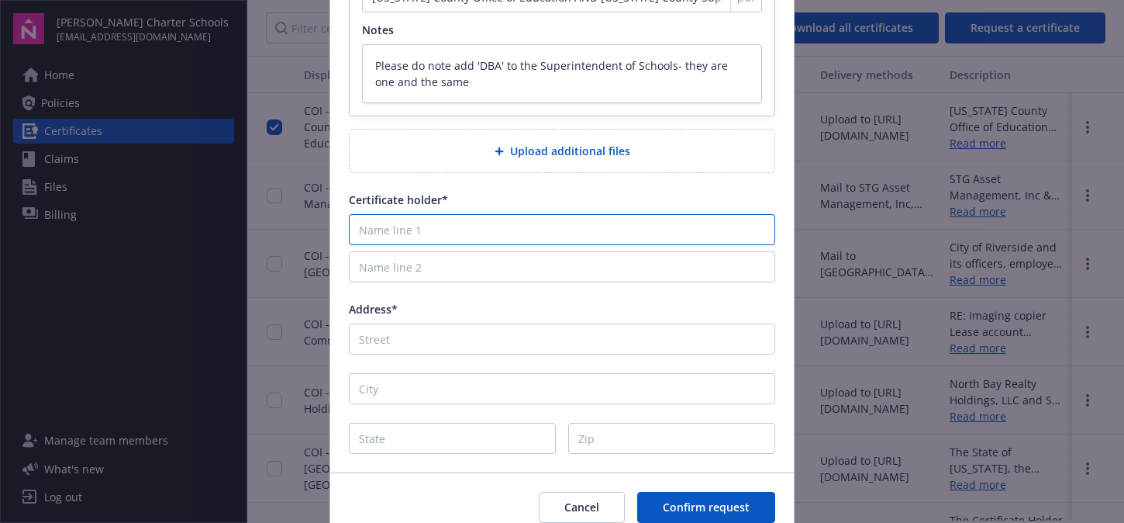
click at [424, 230] on input "Name line 1" at bounding box center [562, 229] width 426 height 31
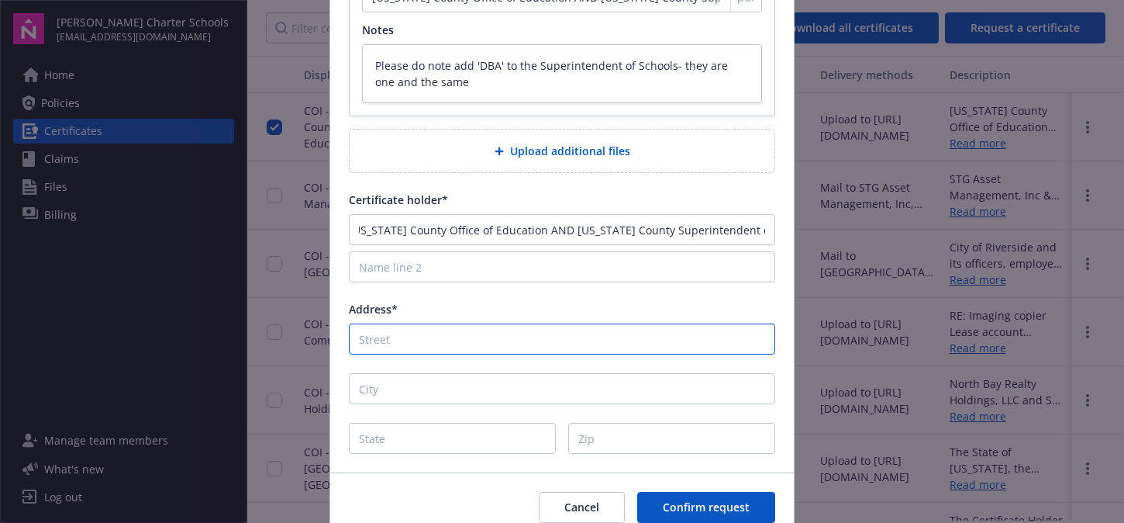
scroll to position [0, 0]
click at [401, 331] on input "Address*" at bounding box center [562, 338] width 426 height 31
click at [402, 337] on input "380" at bounding box center [562, 338] width 426 height 31
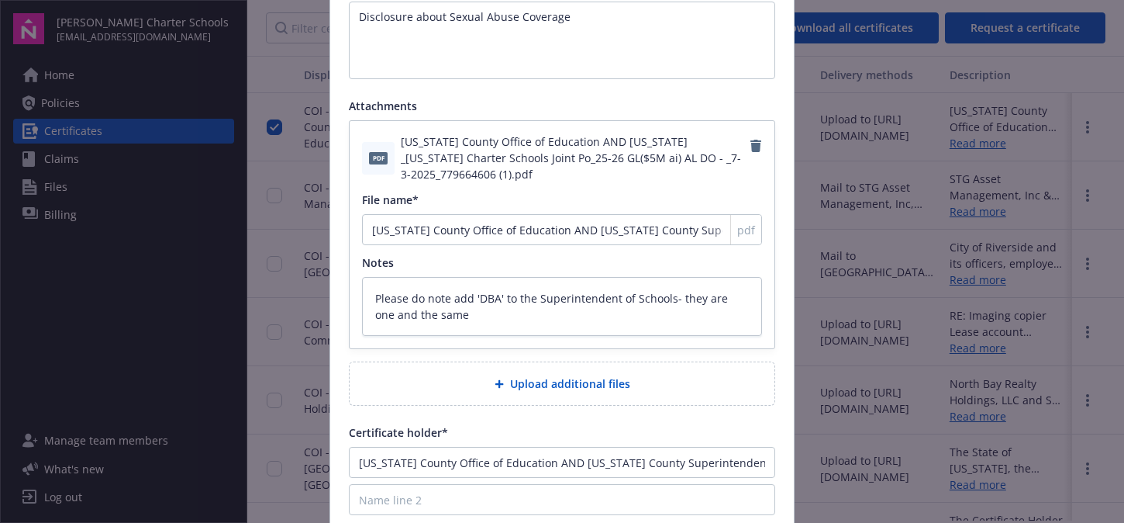
scroll to position [233, 0]
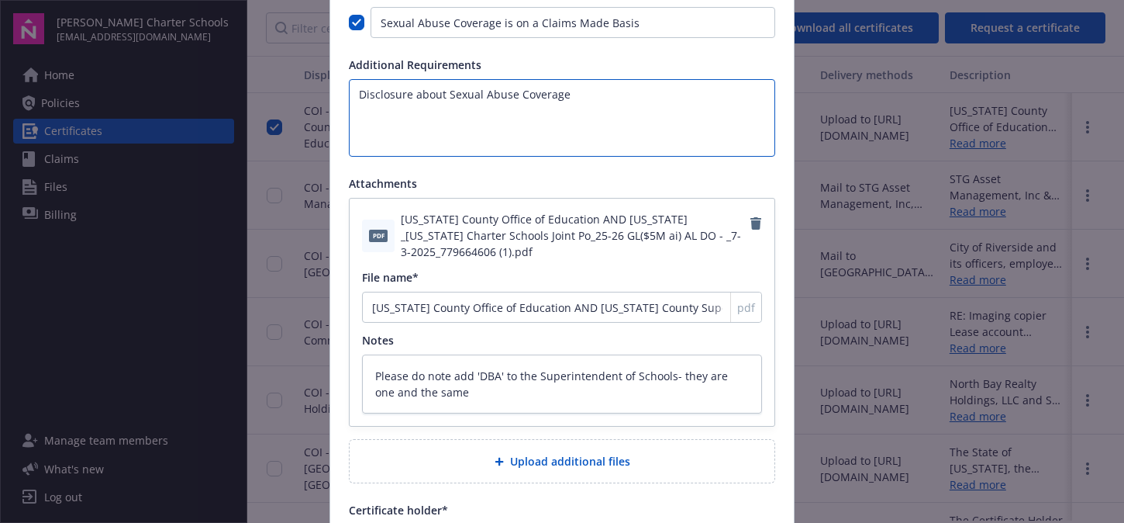
click at [585, 92] on textarea "Disclosure about Sexual Abuse Coverage" at bounding box center [562, 118] width 426 height 78
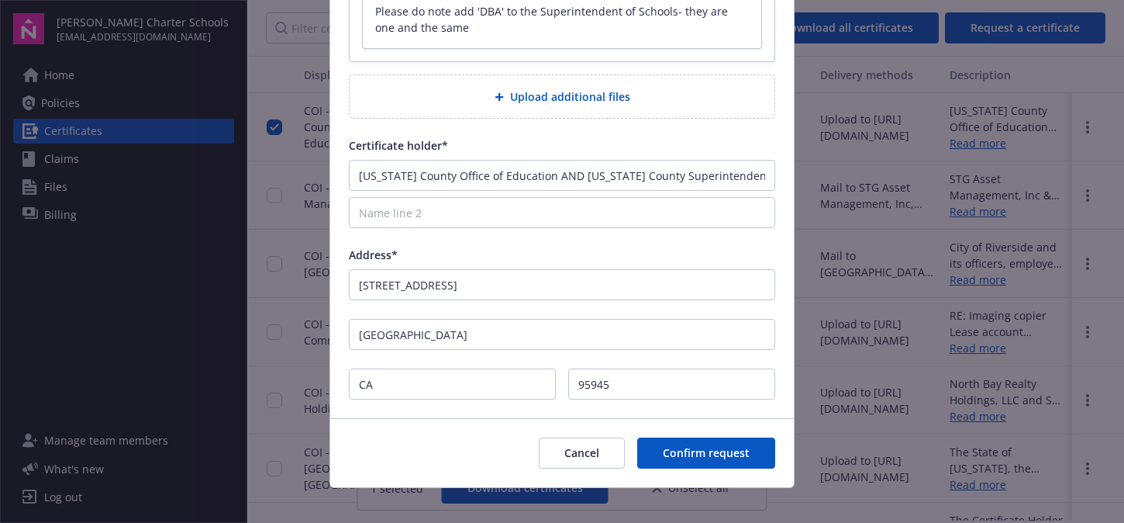
scroll to position [610, 0]
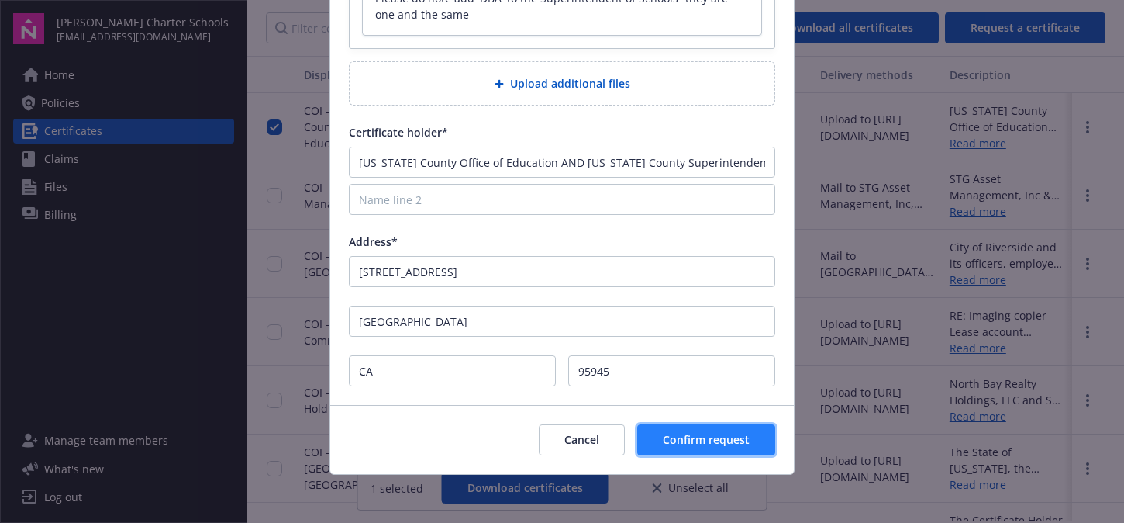
click at [708, 433] on span "Confirm request" at bounding box center [706, 439] width 87 height 15
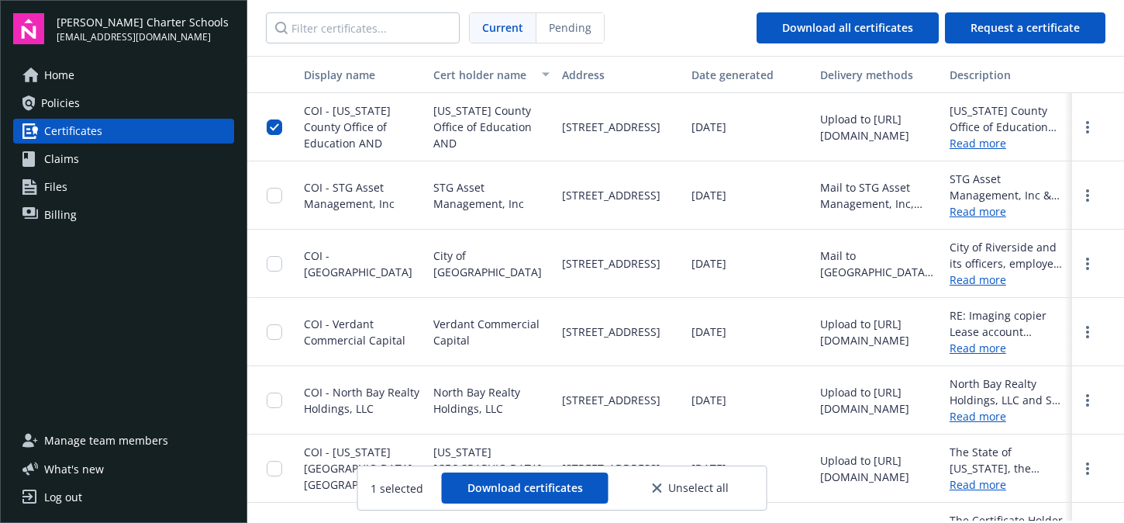
click at [264, 133] on div at bounding box center [272, 127] width 50 height 68
